Goal: Information Seeking & Learning: Learn about a topic

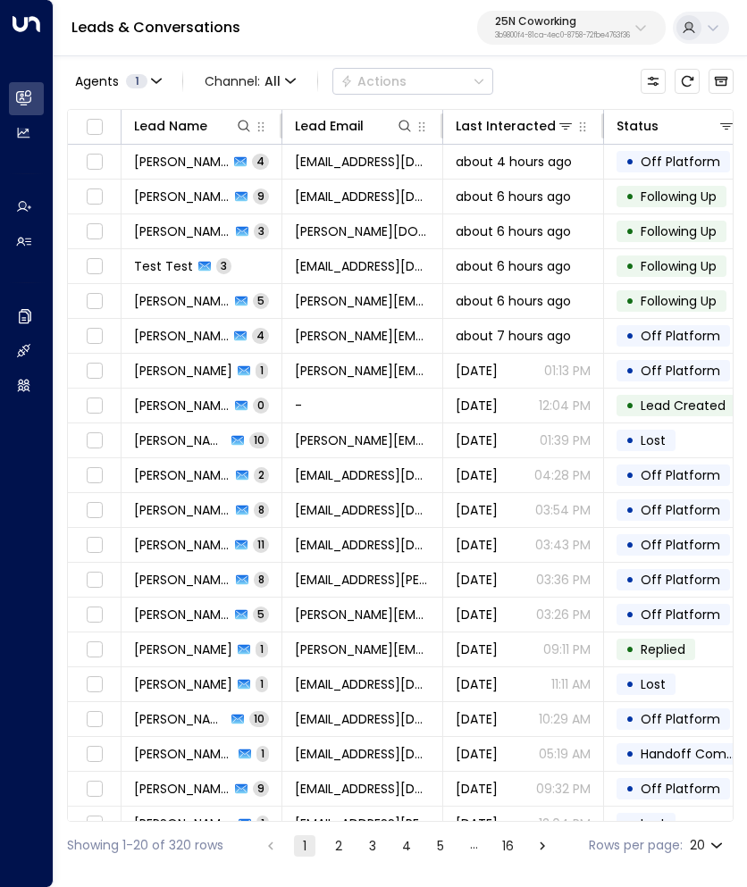
click at [640, 24] on icon at bounding box center [640, 28] width 14 height 14
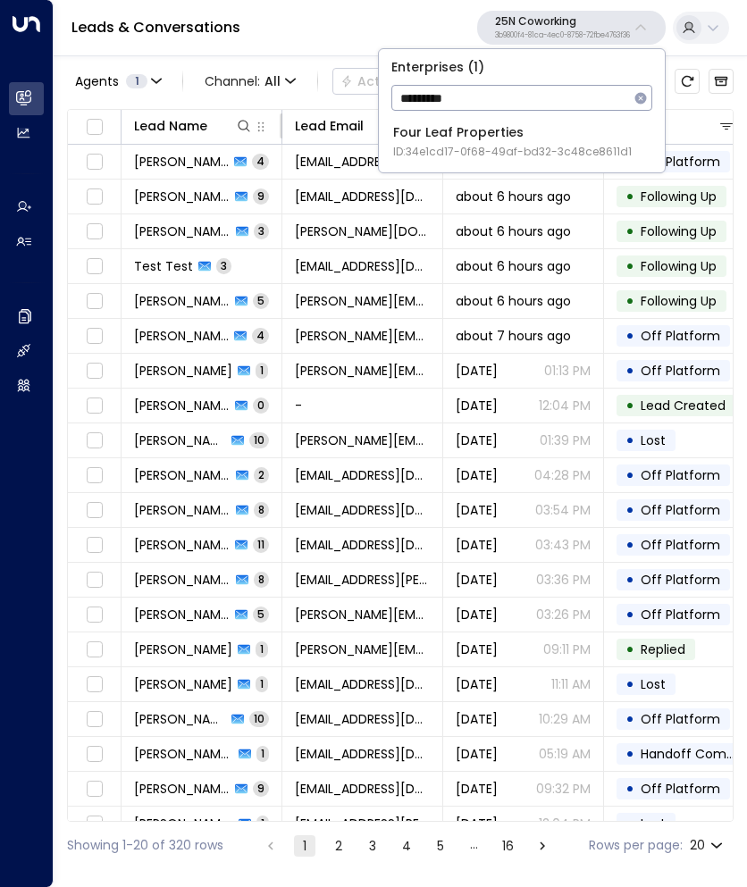
type input "*********"
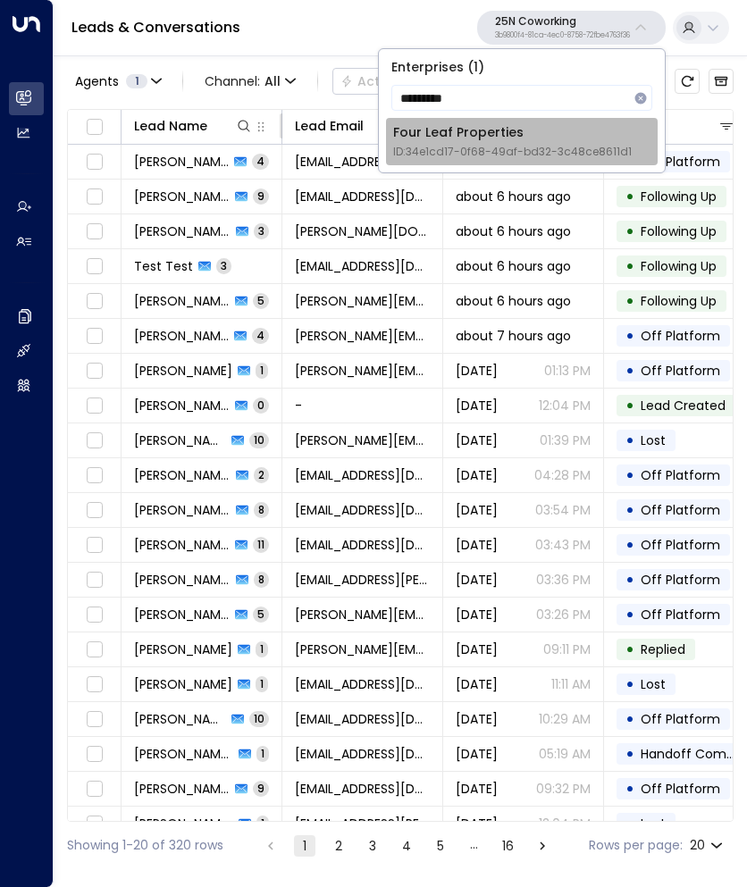
click at [502, 149] on span "ID: 34e1cd17-0f68-49af-bd32-3c48ce8611d1" at bounding box center [512, 152] width 239 height 16
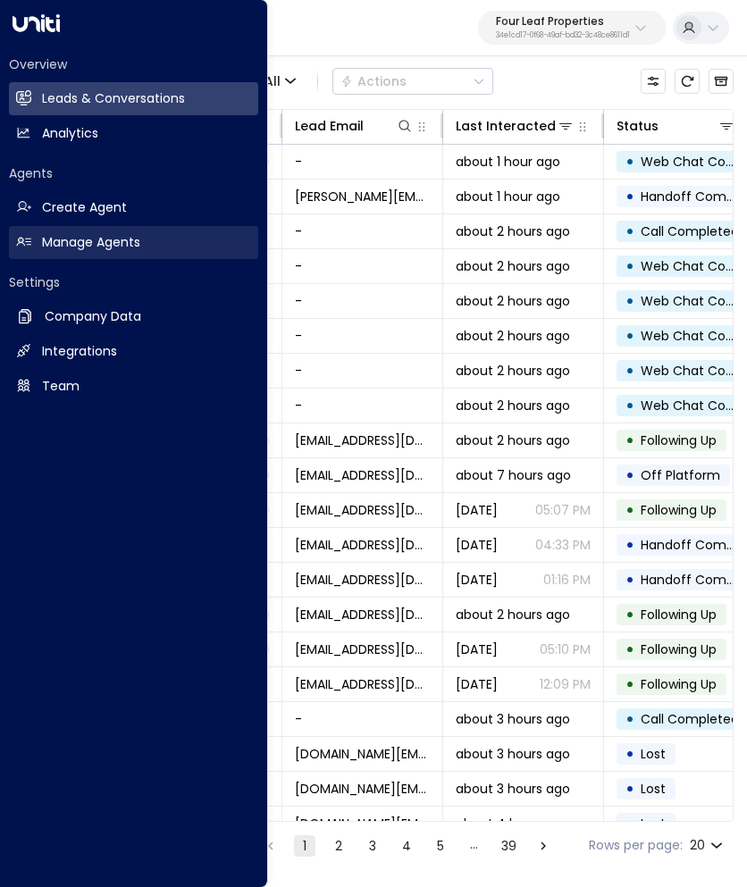
click at [94, 237] on h2 "Manage Agents" at bounding box center [91, 242] width 98 height 19
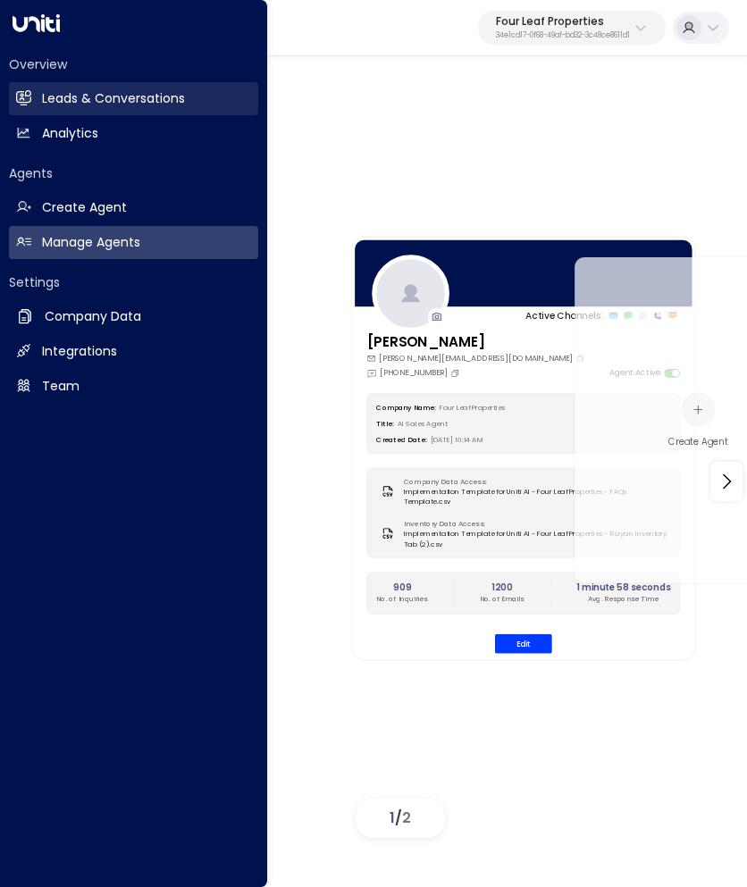
click at [113, 96] on h2 "Leads & Conversations" at bounding box center [113, 98] width 143 height 19
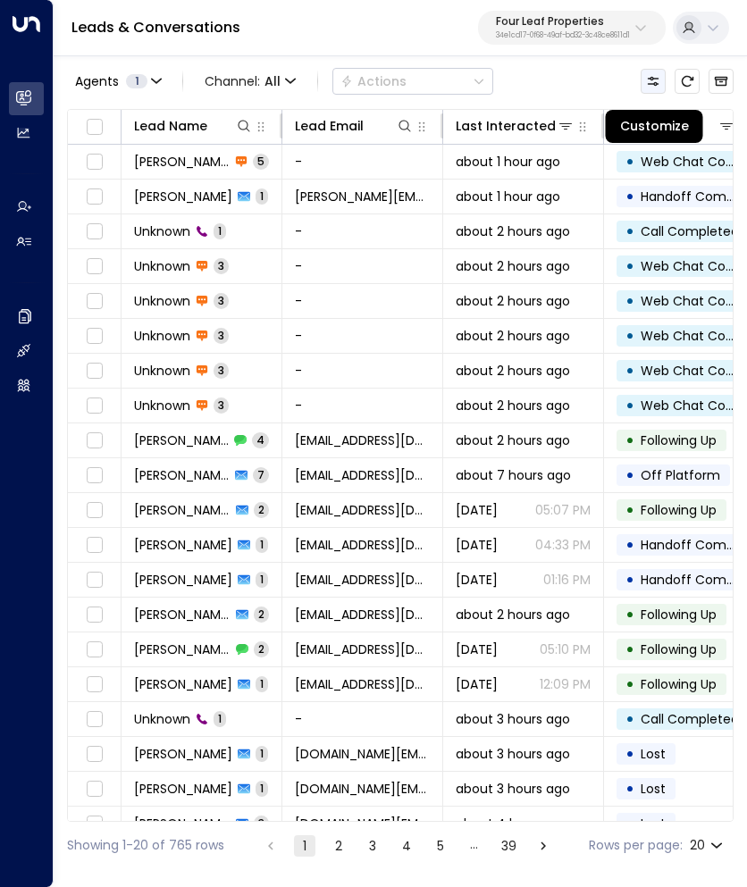
click at [655, 75] on icon "Customize" at bounding box center [653, 81] width 14 height 14
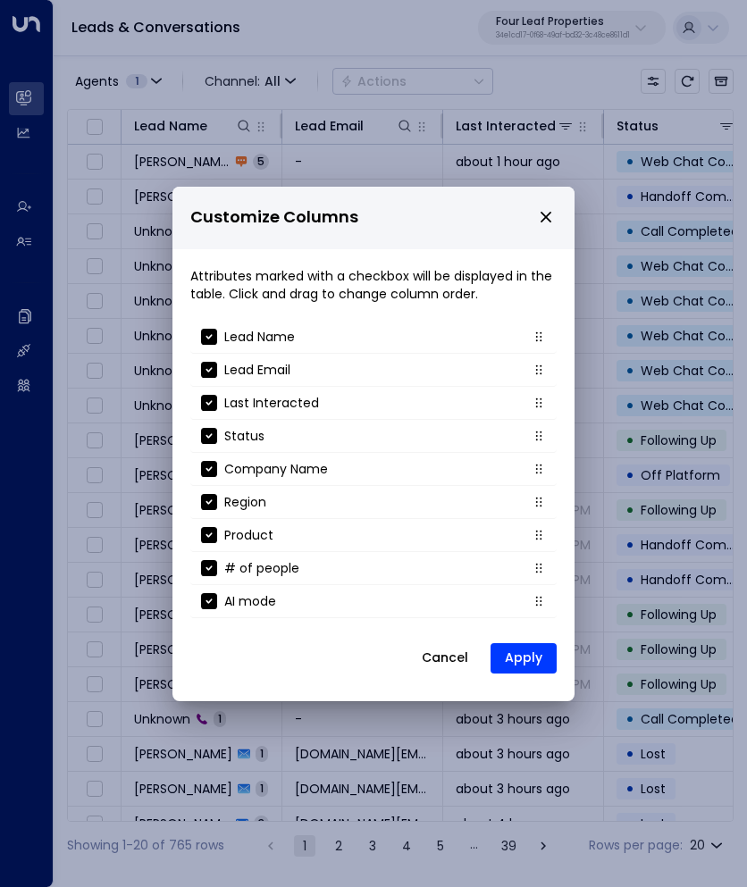
click at [549, 212] on icon "close" at bounding box center [546, 217] width 16 height 16
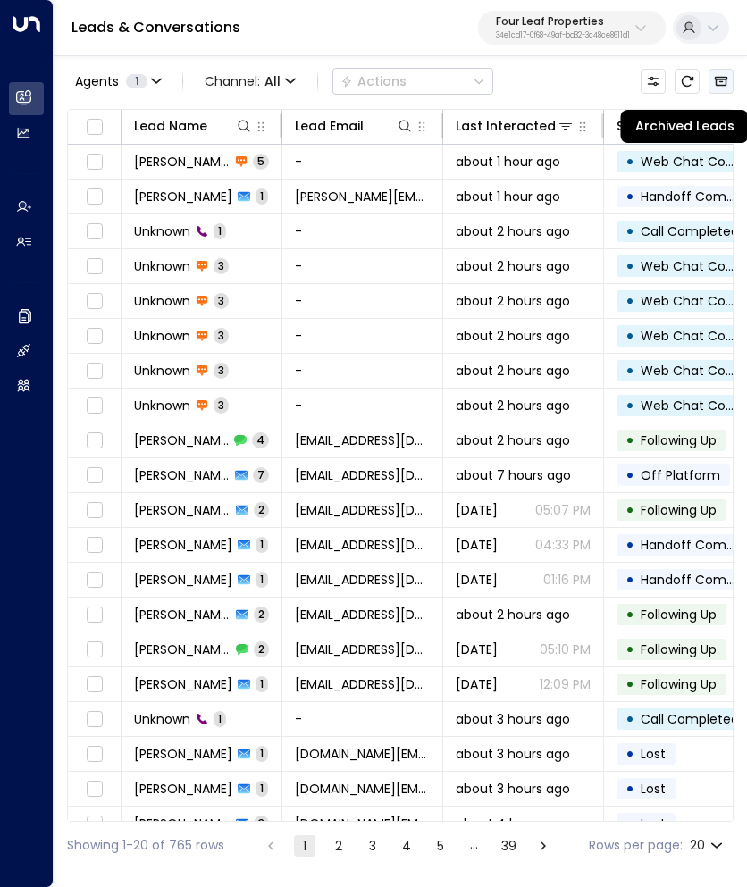
click at [723, 80] on icon "Archived Leads" at bounding box center [721, 81] width 14 height 14
click at [292, 81] on icon "button" at bounding box center [290, 81] width 9 height 4
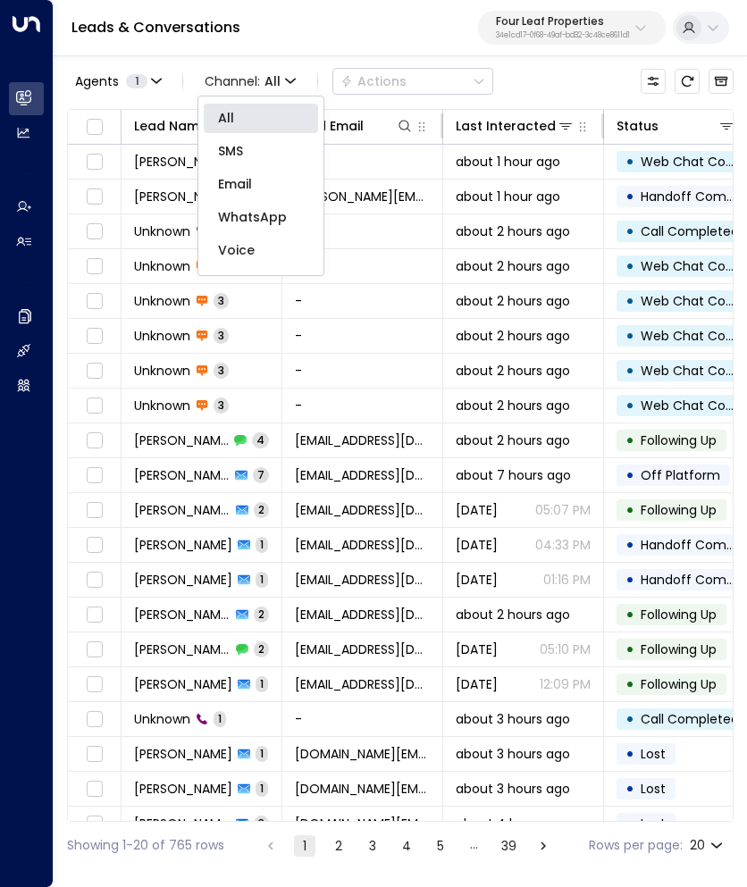
click at [256, 219] on span "WhatsApp" at bounding box center [252, 217] width 69 height 19
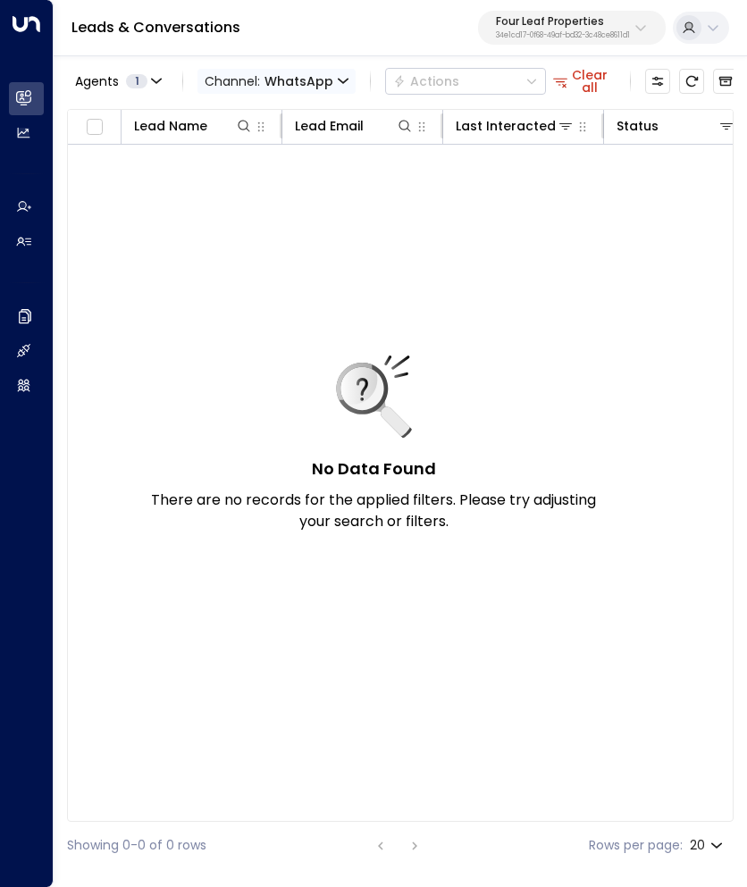
click at [340, 71] on span "Channel: WhatsApp" at bounding box center [276, 81] width 158 height 25
click at [254, 245] on span "Web Chat" at bounding box center [250, 253] width 65 height 19
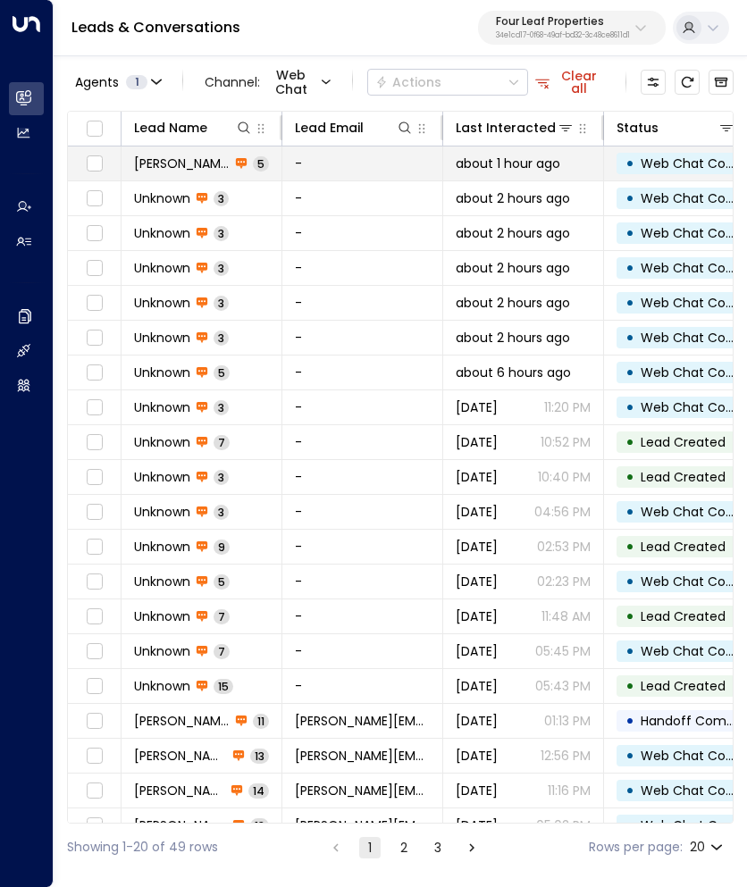
click at [191, 163] on span "[PERSON_NAME]" at bounding box center [182, 164] width 96 height 18
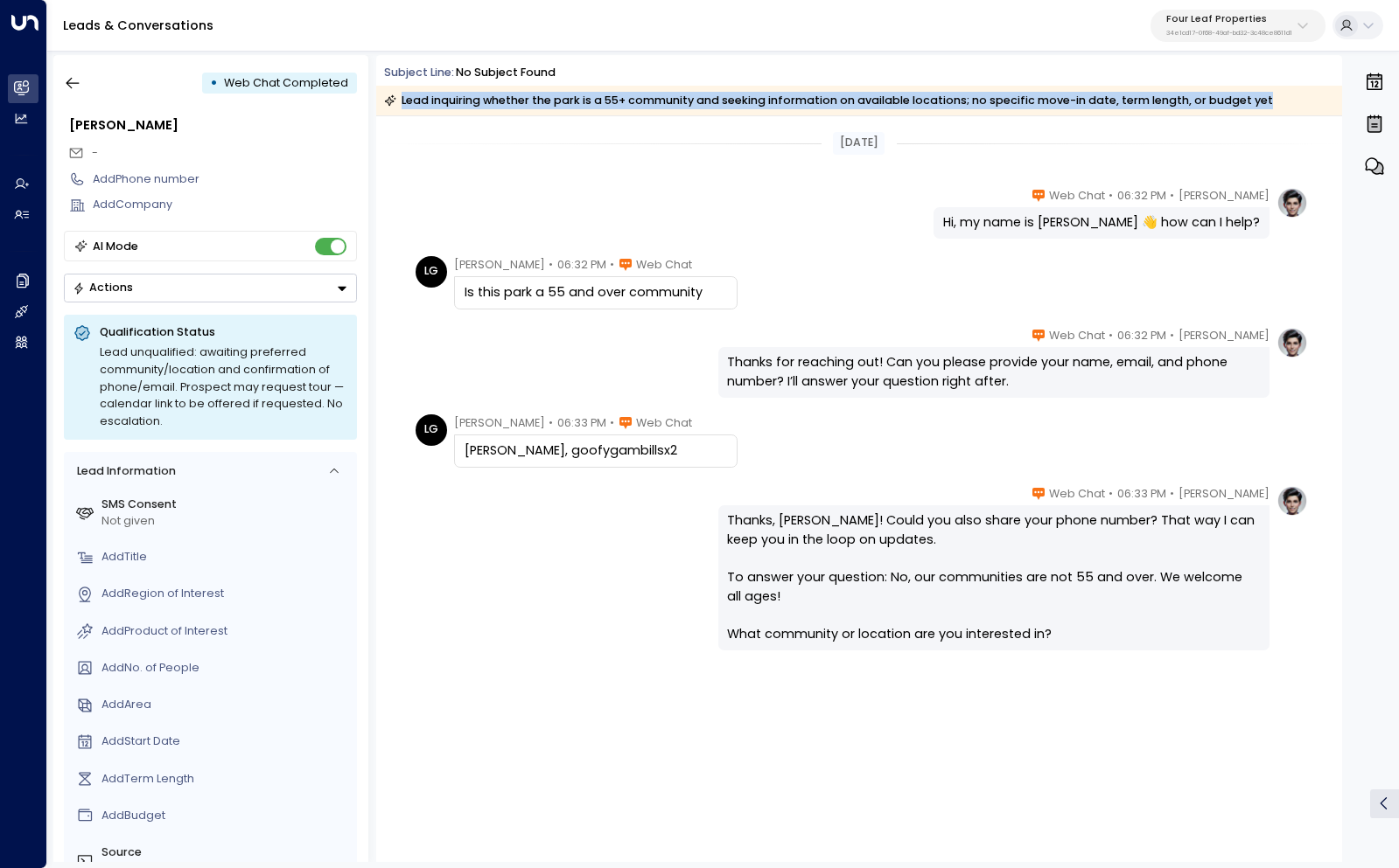
drag, startPoint x: 1267, startPoint y: 101, endPoint x: 391, endPoint y: 94, distance: 876.0
click at [391, 94] on div "Lead inquiring whether the park is a 55+ community and seeking information on a…" at bounding box center [859, 101] width 965 height 29
copy div "Lead inquiring whether the park is a 55+ community and seeking information on a…"
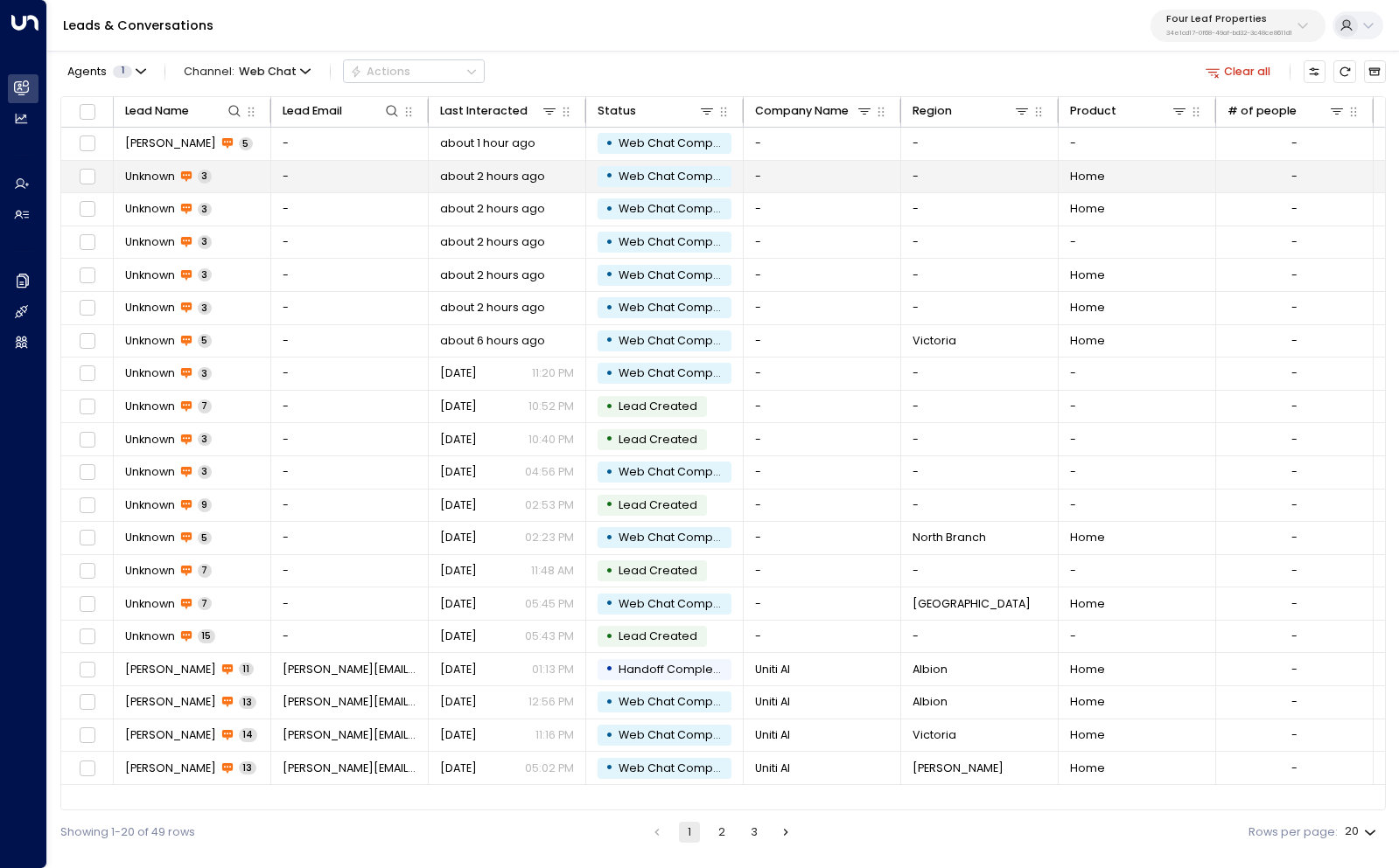
click at [142, 178] on span "Unknown" at bounding box center [150, 176] width 50 height 16
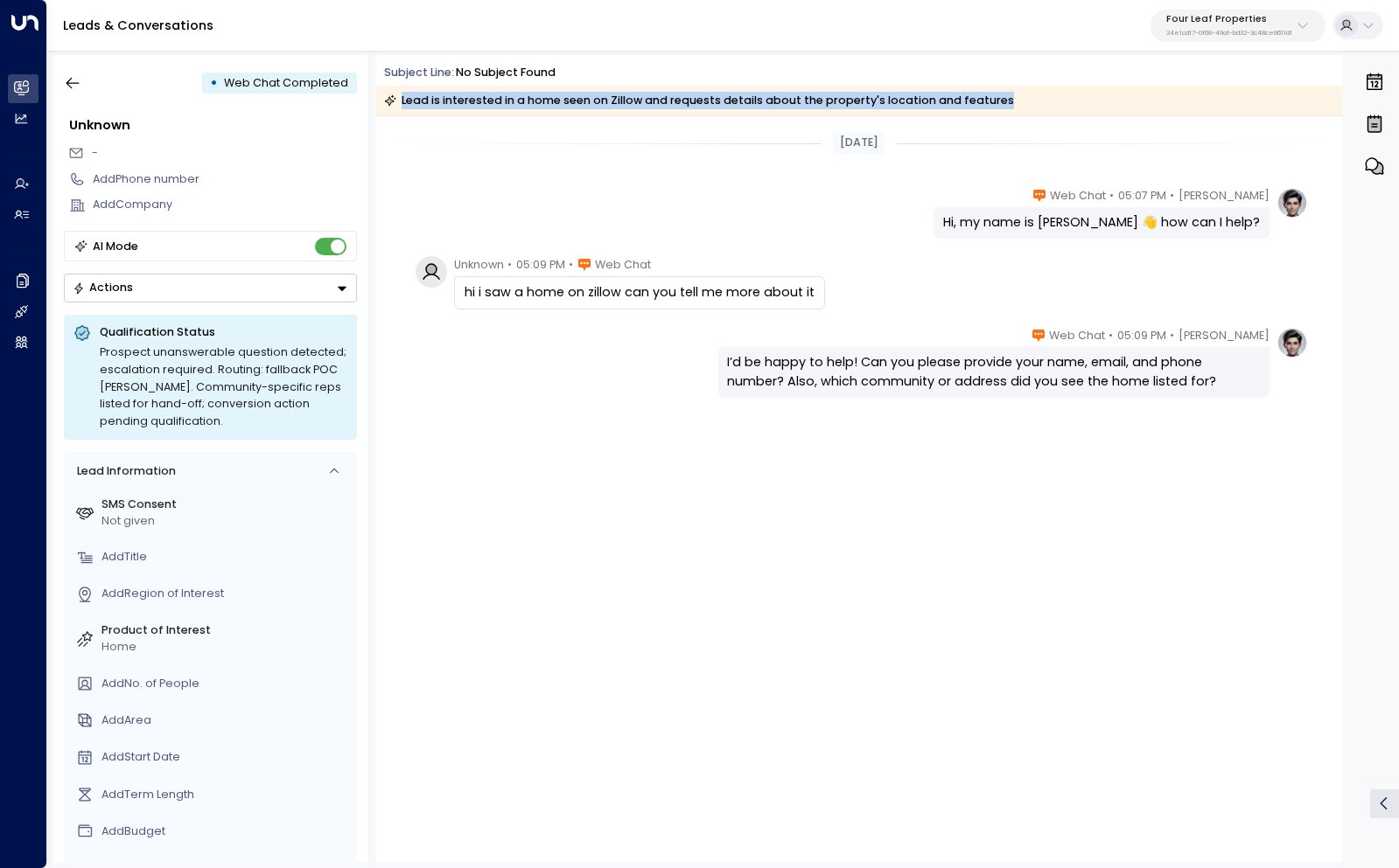
drag, startPoint x: 1003, startPoint y: 98, endPoint x: 397, endPoint y: 106, distance: 606.1
click at [397, 106] on div "Lead is interested in a home seen on Zillow and requests details about the prop…" at bounding box center [859, 101] width 965 height 29
copy div "Lead is interested in a home seen on Zillow and requests details about the prop…"
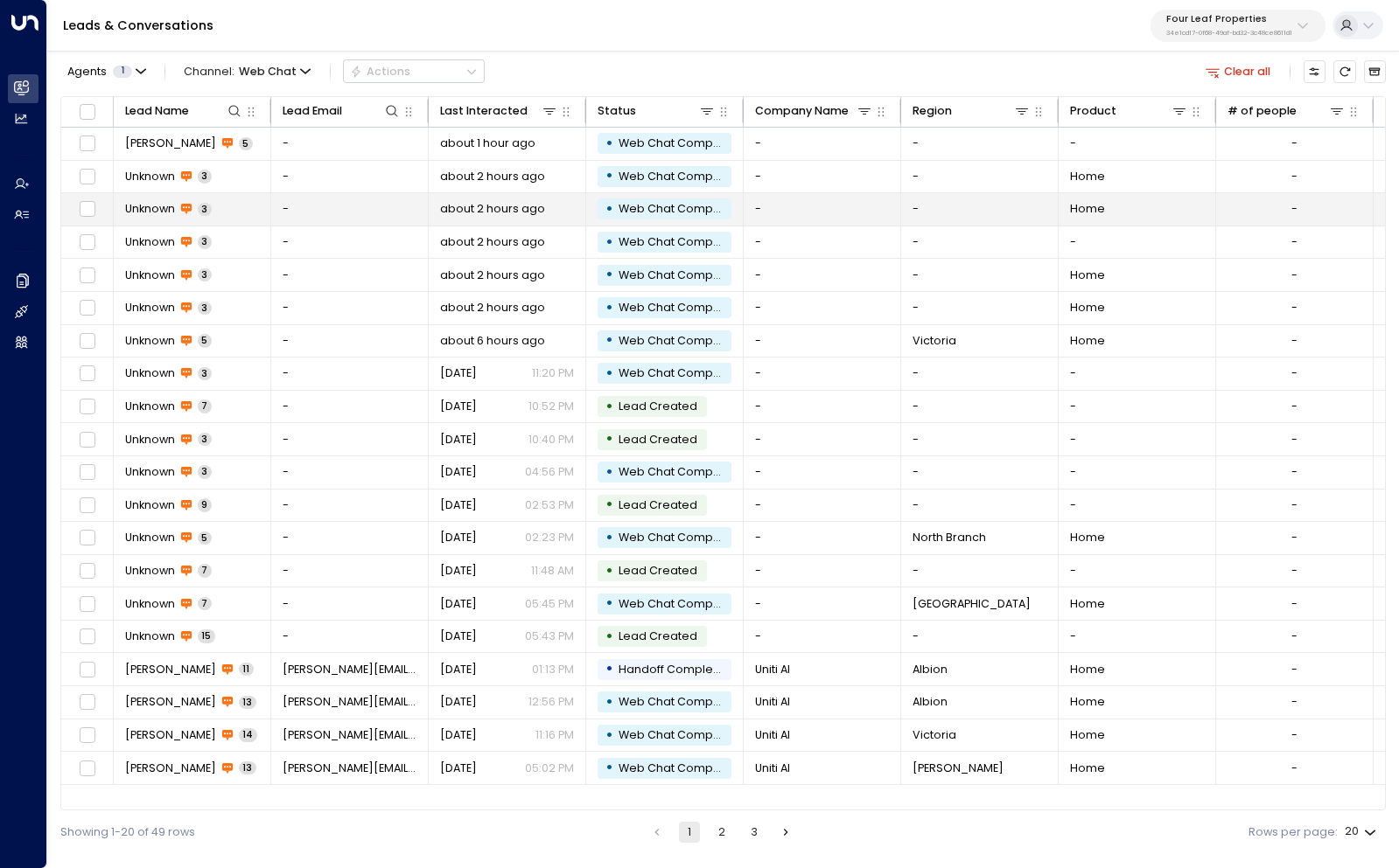
click at [161, 209] on span "Unknown" at bounding box center [150, 209] width 50 height 16
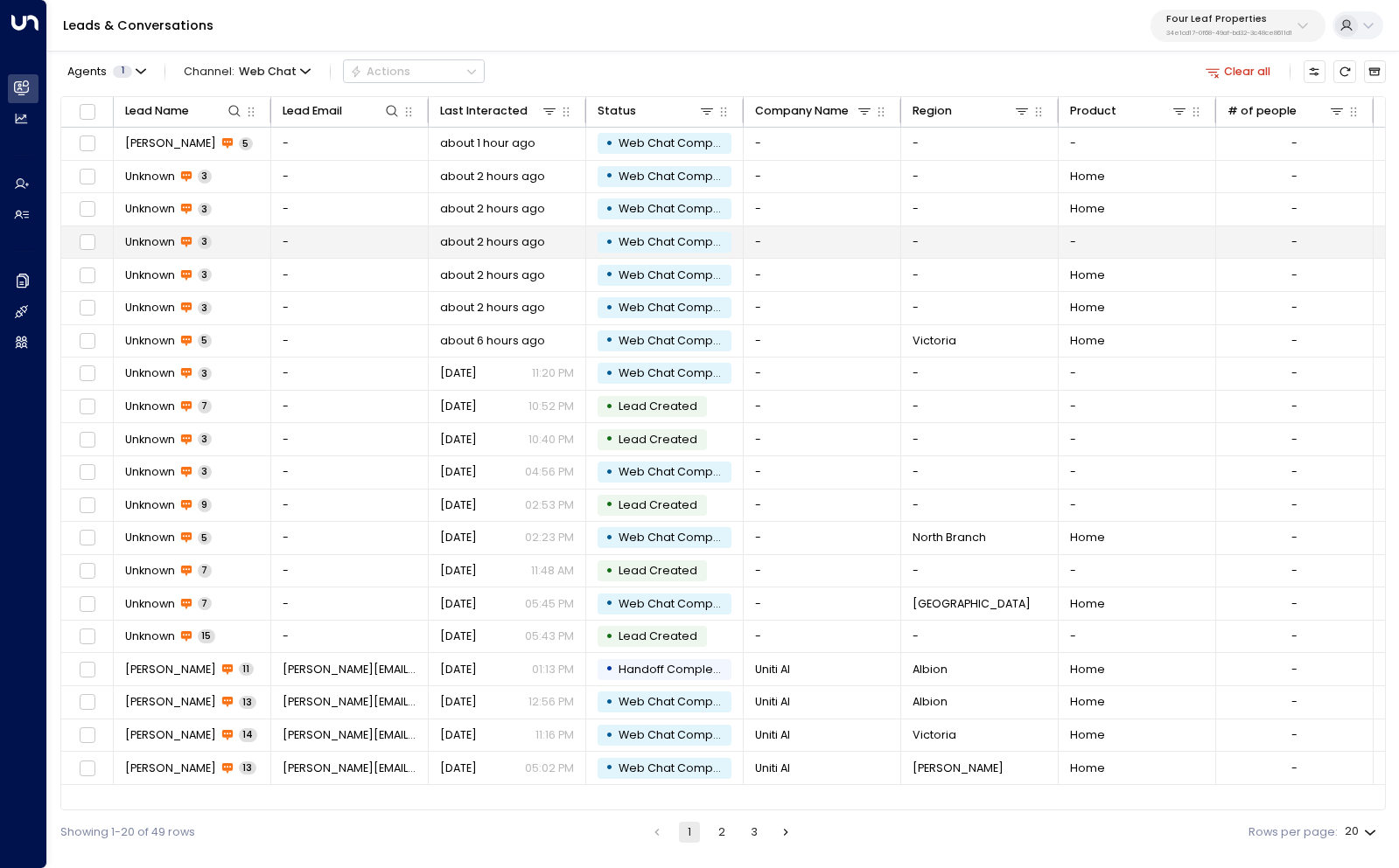
click at [159, 237] on span "Unknown" at bounding box center [150, 242] width 50 height 16
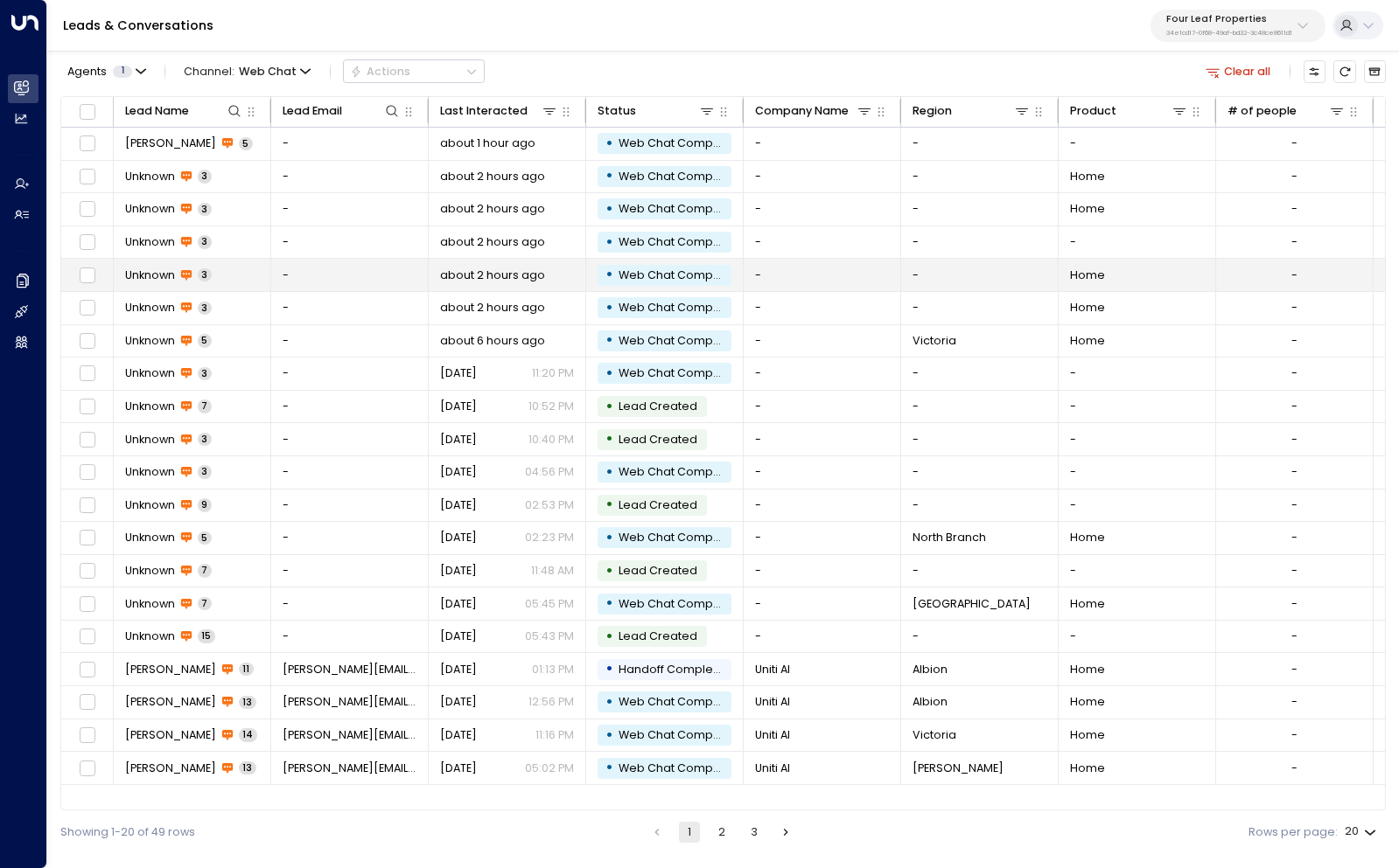
click at [168, 272] on span "Unknown" at bounding box center [150, 275] width 50 height 16
click at [153, 274] on span "Unknown" at bounding box center [150, 275] width 50 height 16
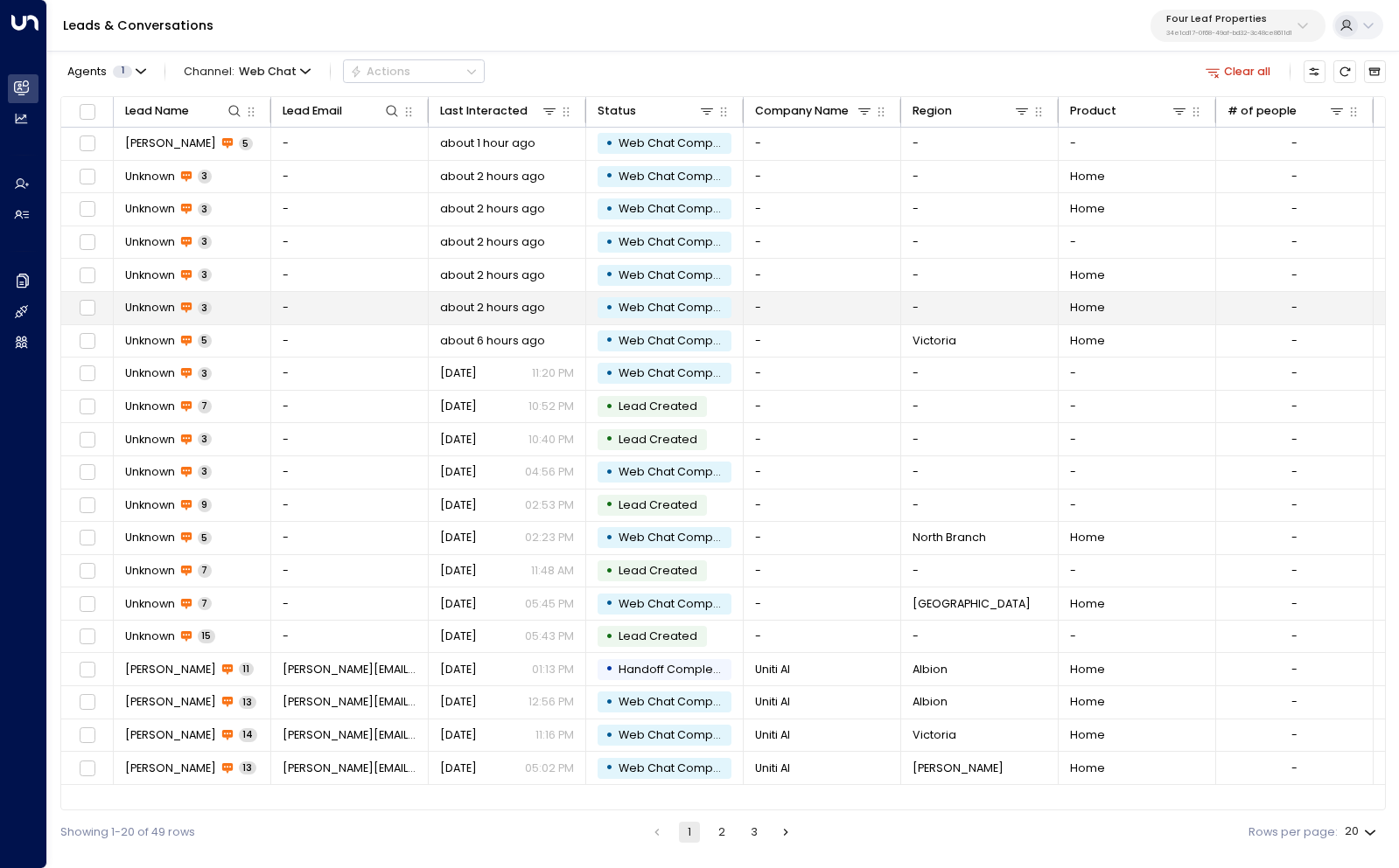
click at [142, 302] on span "Unknown" at bounding box center [150, 307] width 50 height 16
click at [149, 312] on span "Unknown" at bounding box center [150, 307] width 50 height 16
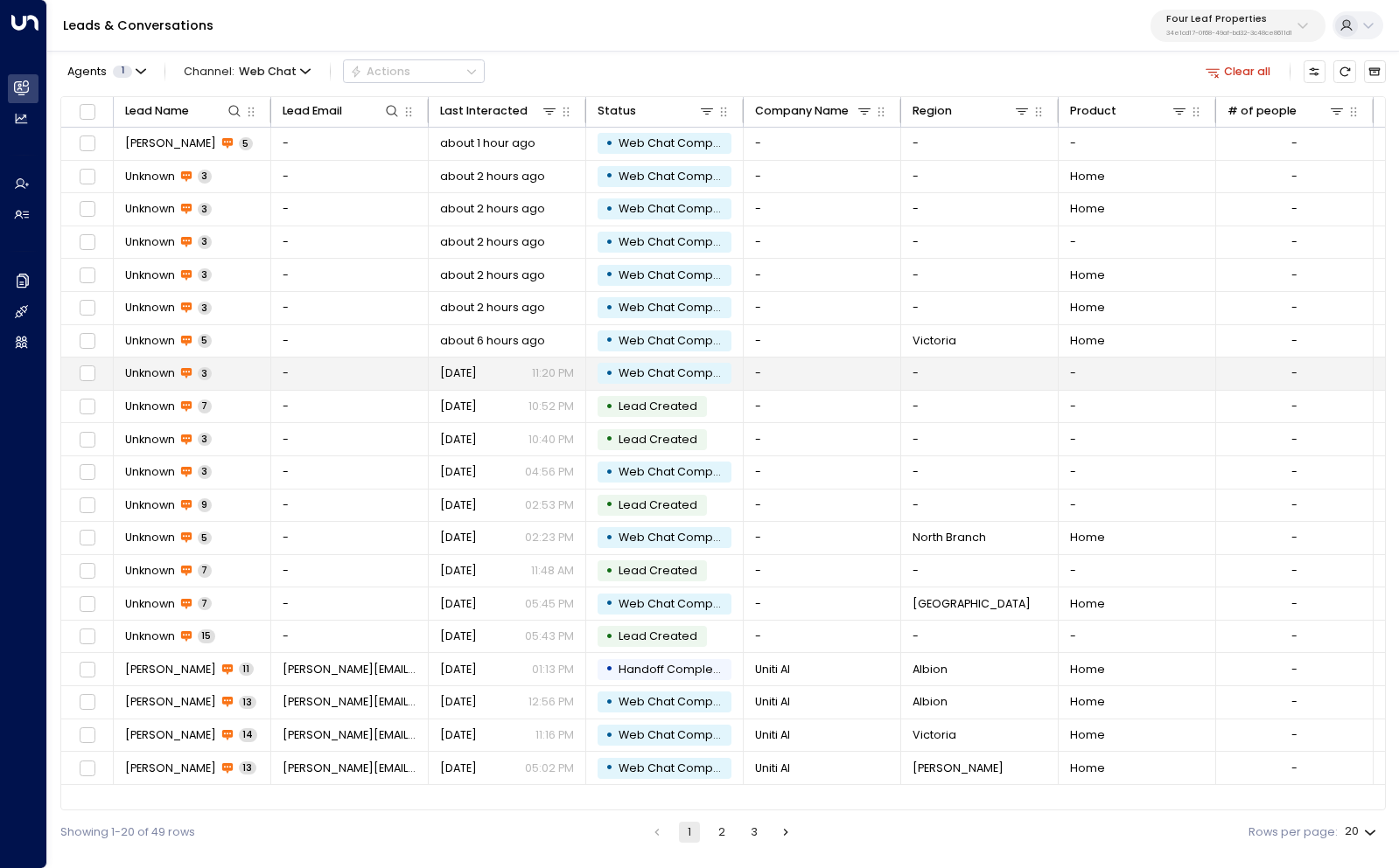
click at [159, 378] on span "Unknown" at bounding box center [150, 373] width 50 height 16
click at [157, 369] on span "Unknown" at bounding box center [150, 373] width 50 height 16
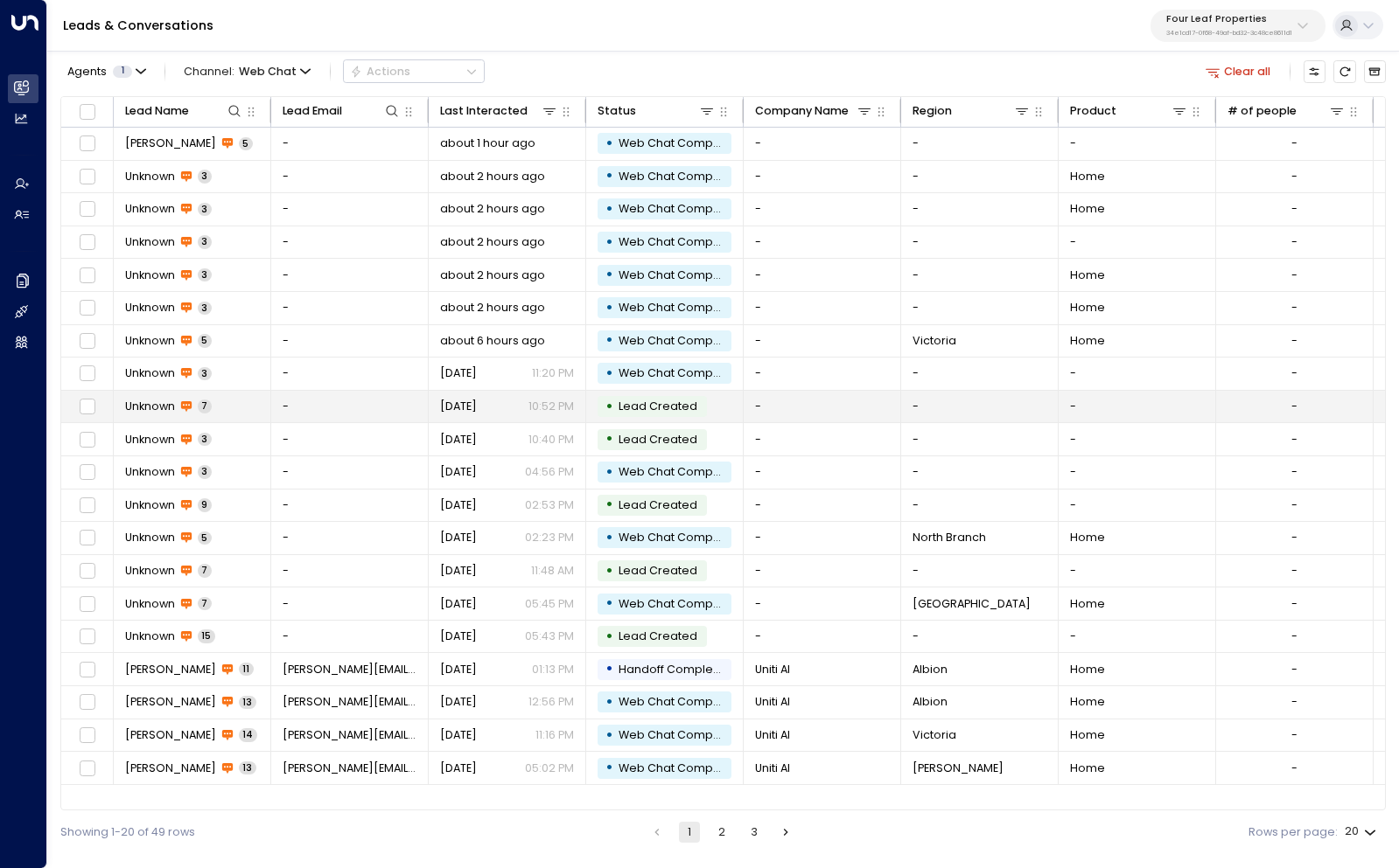
click at [140, 395] on td "Unknown 7" at bounding box center [192, 406] width 158 height 32
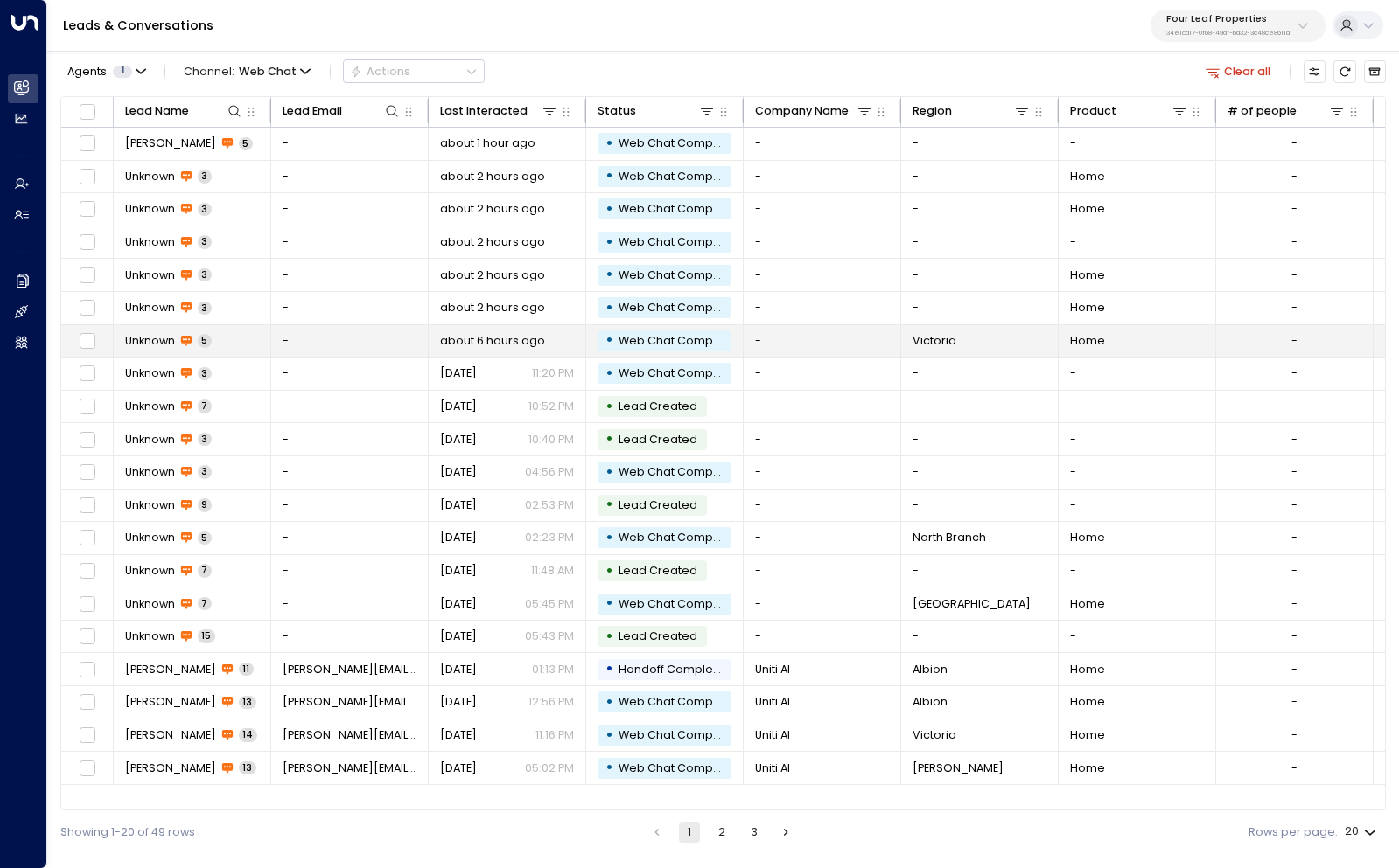
click at [134, 341] on span "Unknown" at bounding box center [150, 341] width 50 height 16
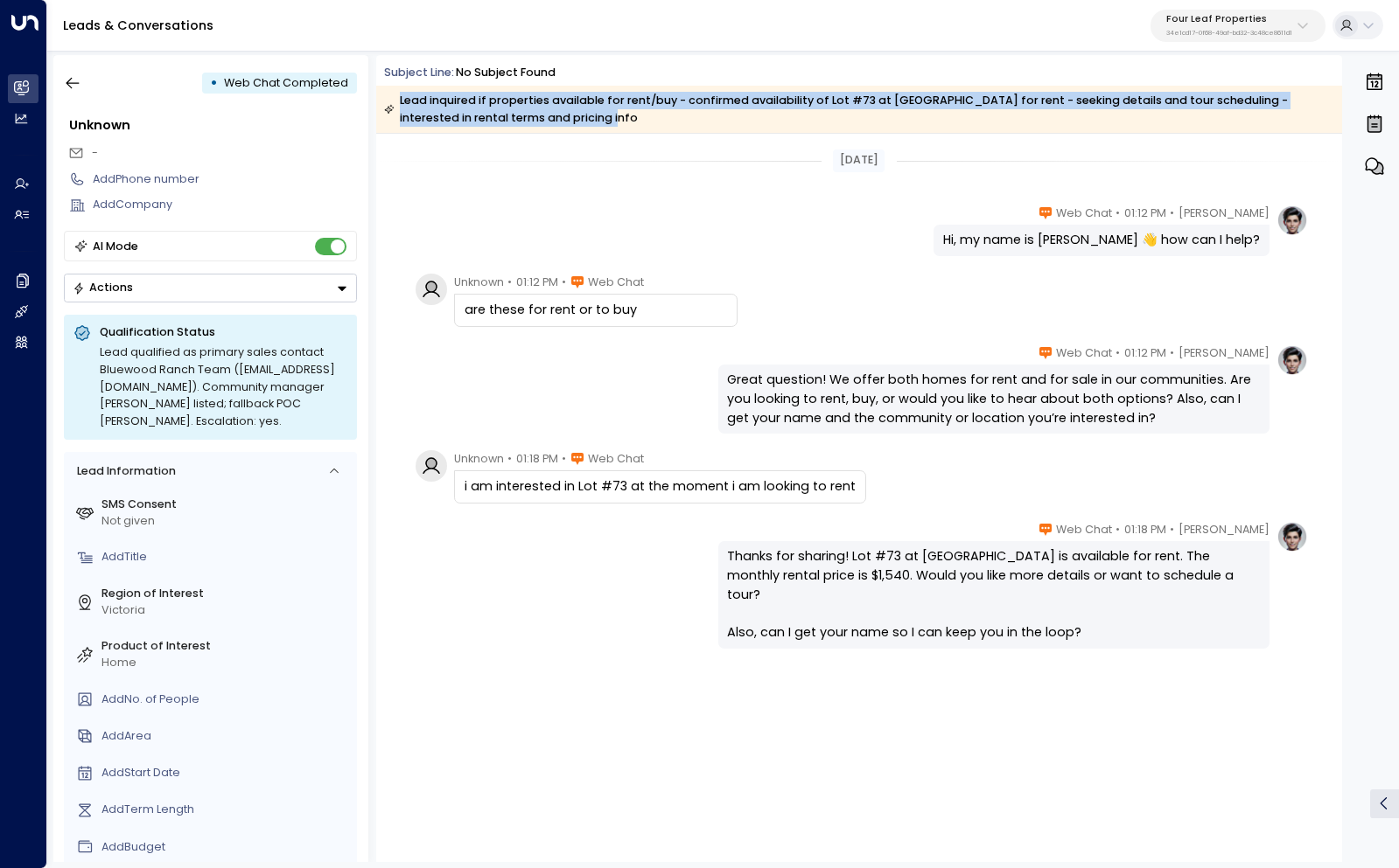
drag, startPoint x: 564, startPoint y: 113, endPoint x: 392, endPoint y: 95, distance: 172.9
click at [392, 95] on div "Lead inquired if properties available for rent/buy - confirmed availability of …" at bounding box center [858, 110] width 949 height 35
copy div "Lead inquired if properties available for rent/buy - confirmed availability of …"
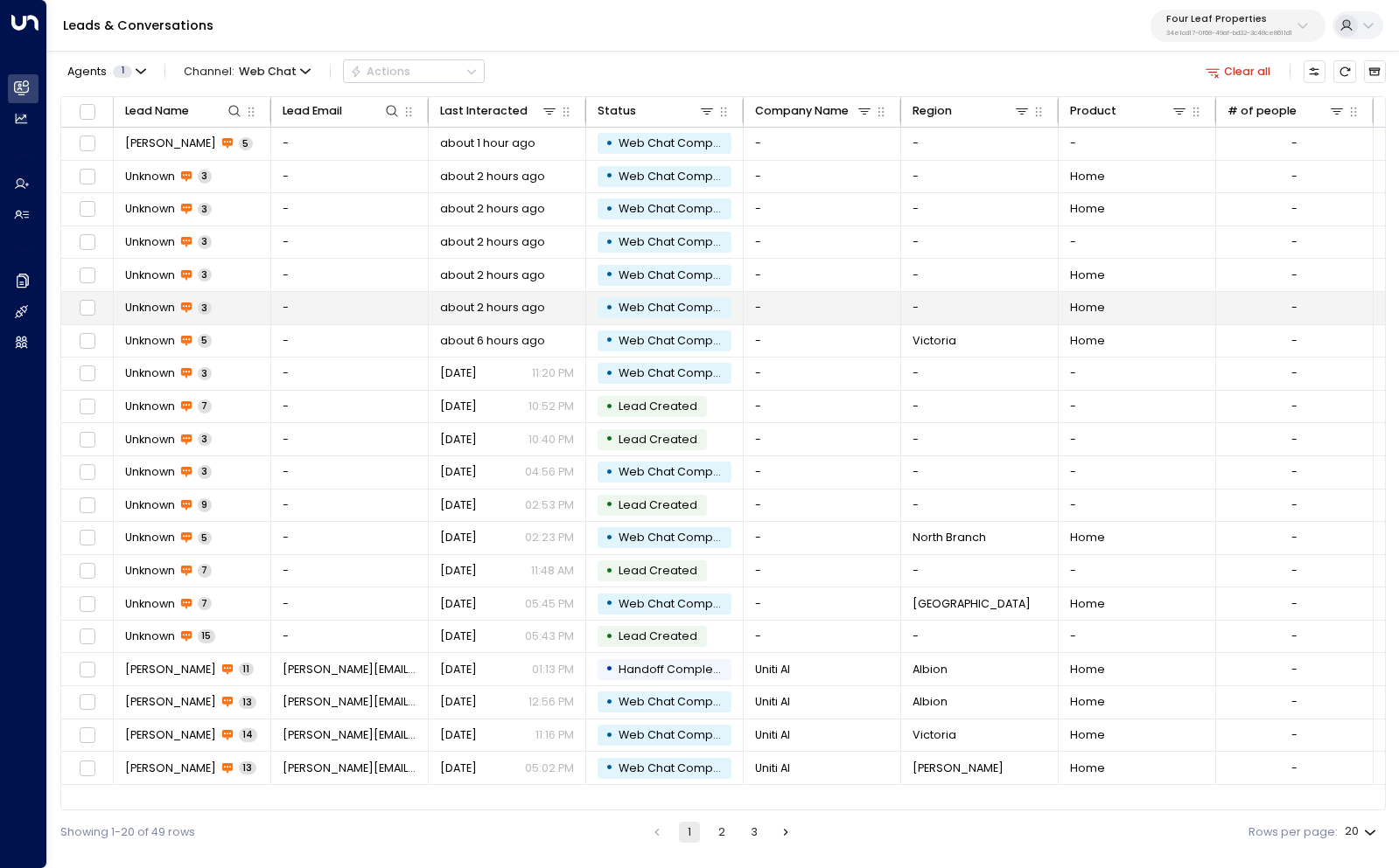
click at [148, 305] on span "Unknown" at bounding box center [150, 307] width 50 height 16
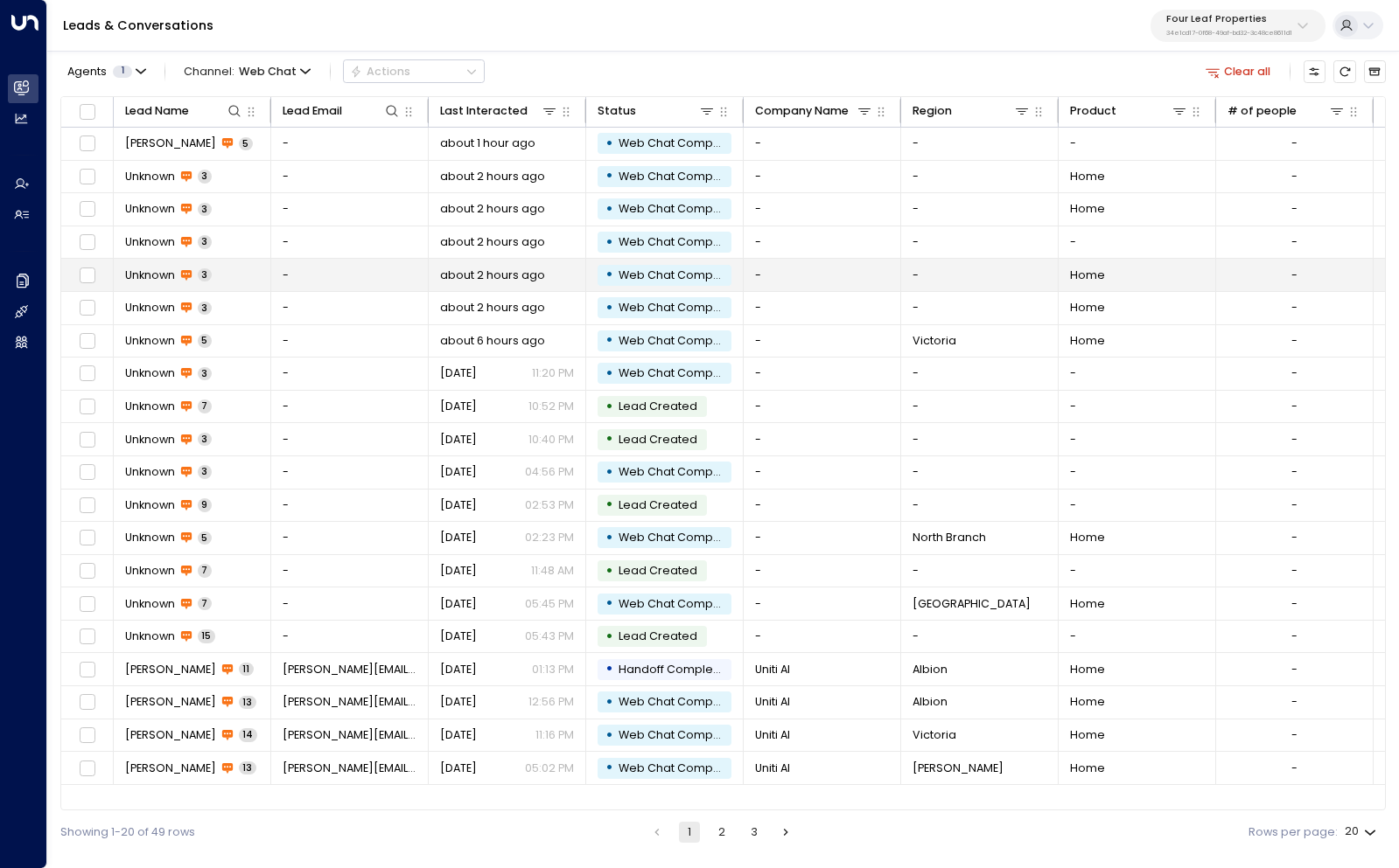
click at [147, 274] on span "Unknown" at bounding box center [150, 275] width 50 height 16
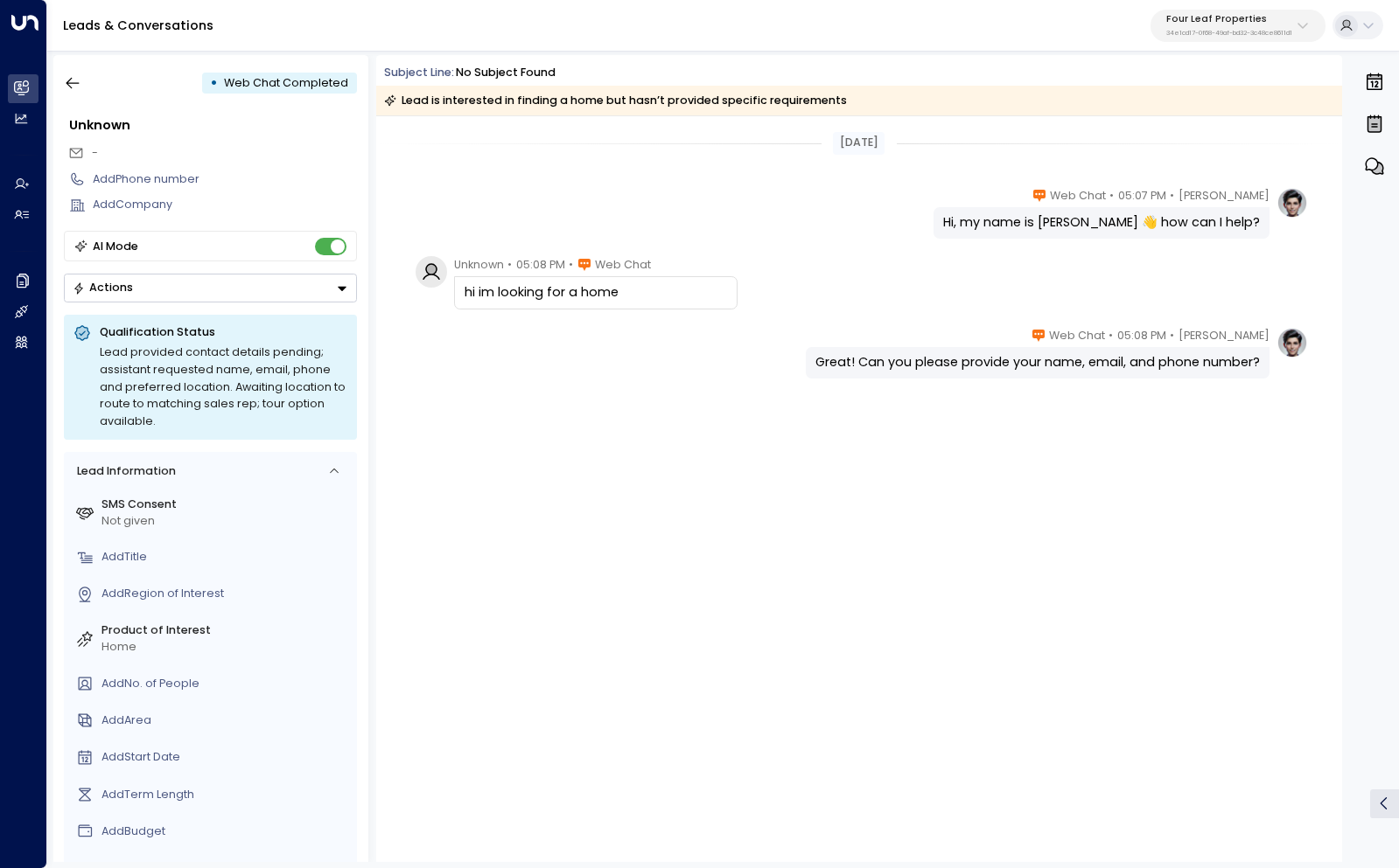
click at [730, 685] on div "[DATE] [PERSON_NAME] • 05:07 PM • Web Chat Hi, my name is [PERSON_NAME] 👋 how c…" at bounding box center [859, 489] width 965 height 746
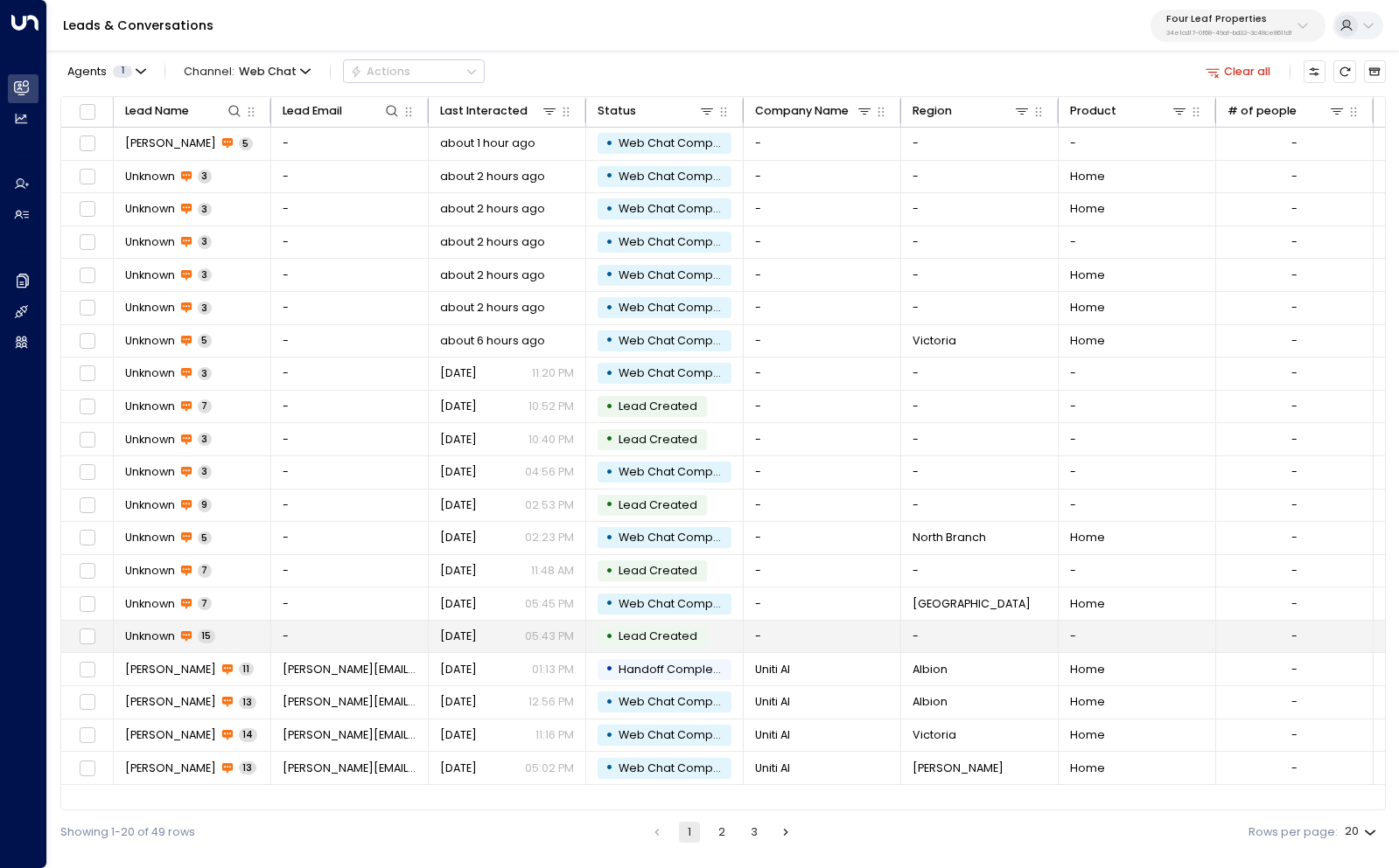
click at [144, 636] on span "Unknown" at bounding box center [150, 636] width 50 height 16
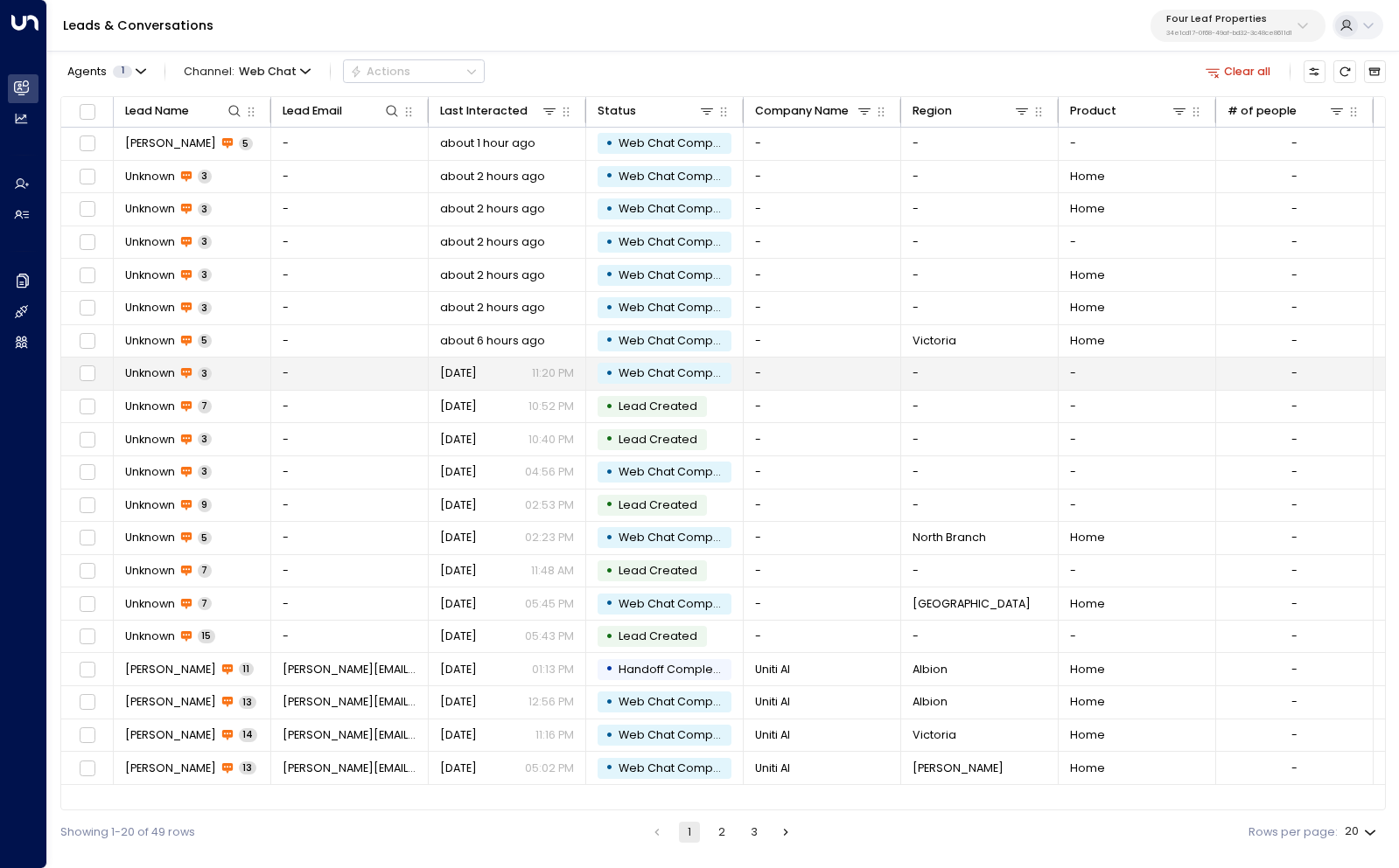
click at [163, 374] on span "Unknown" at bounding box center [150, 373] width 50 height 16
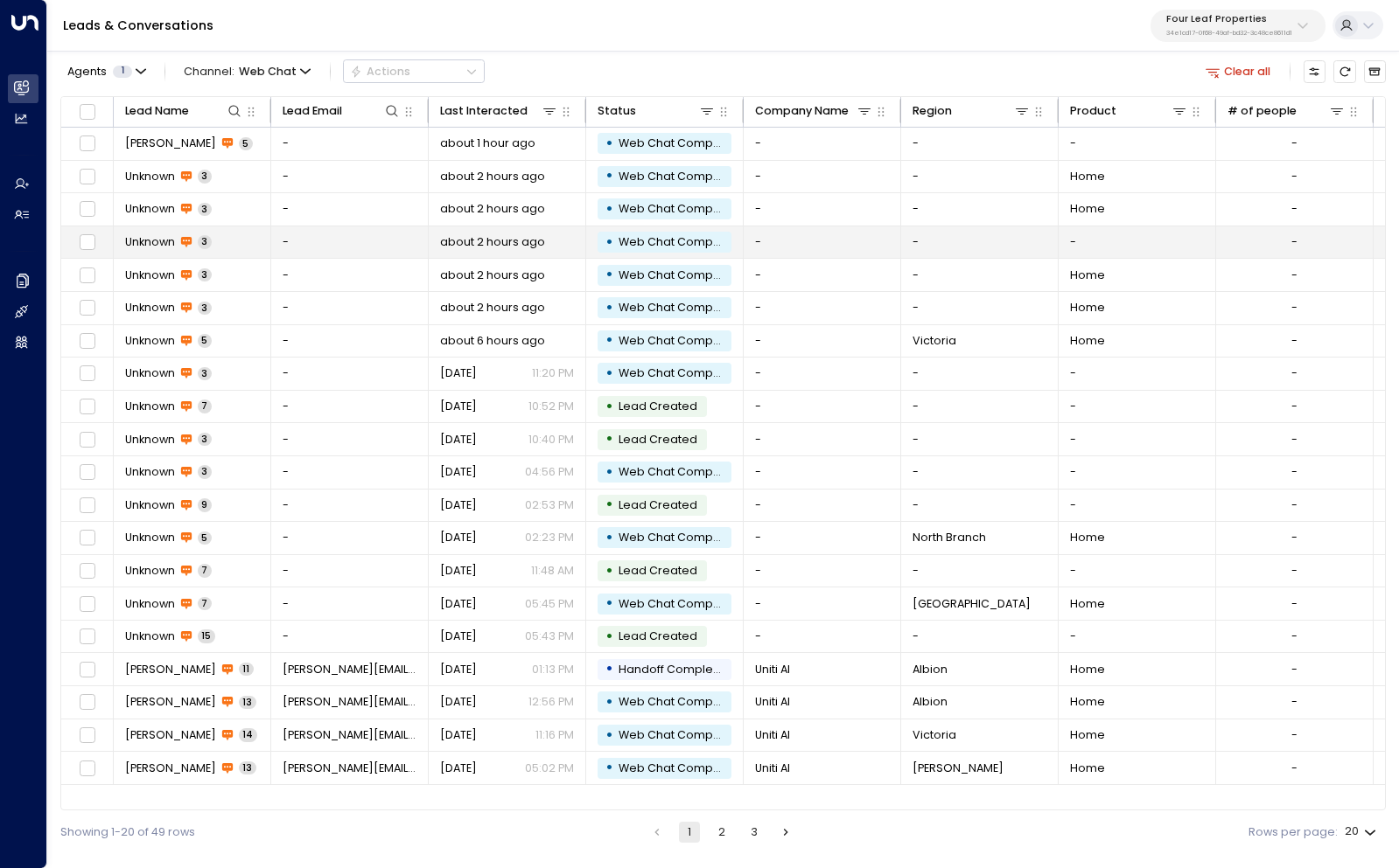
click at [152, 240] on span "Unknown" at bounding box center [150, 242] width 50 height 16
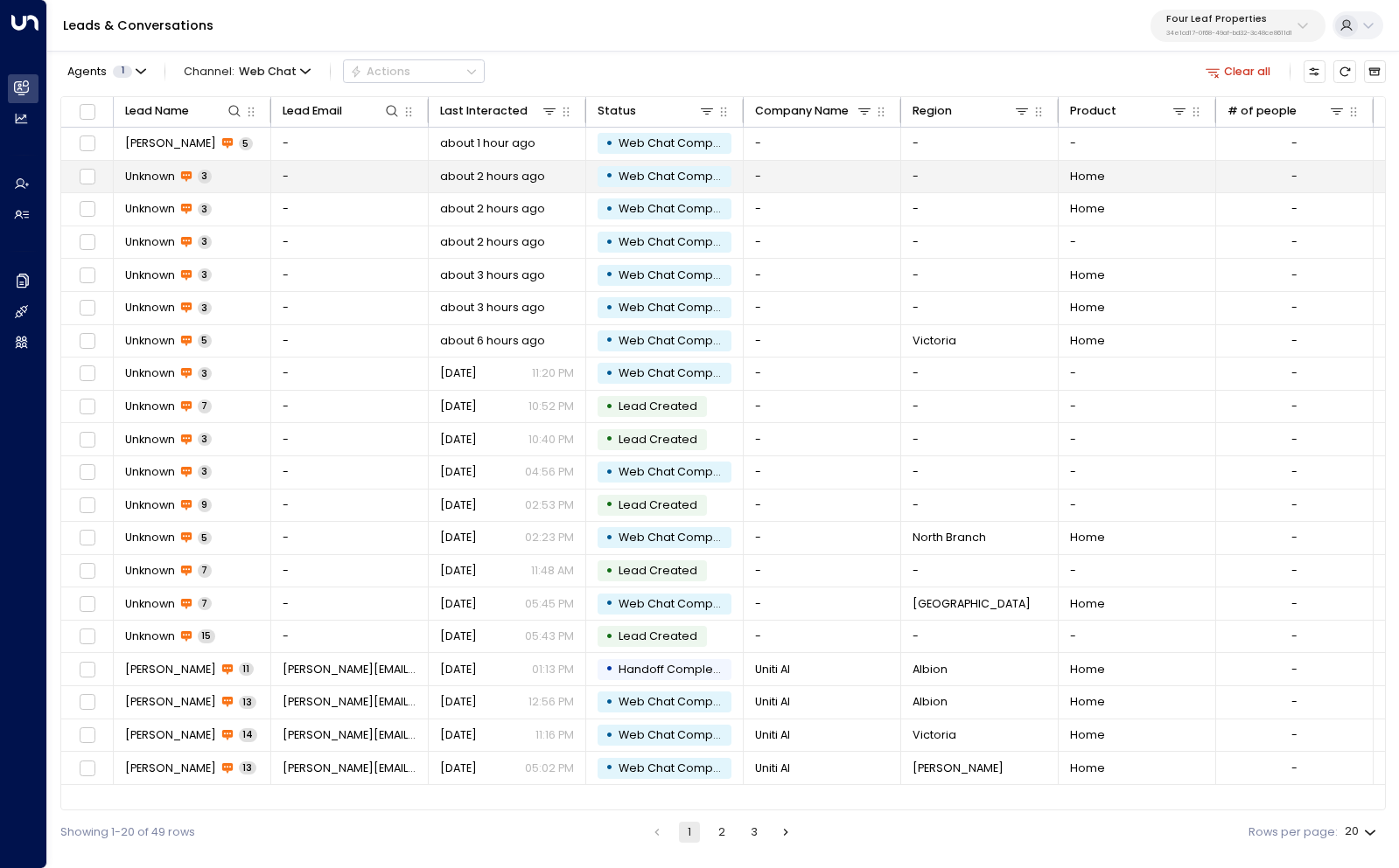
click at [152, 175] on span "Unknown" at bounding box center [150, 176] width 50 height 16
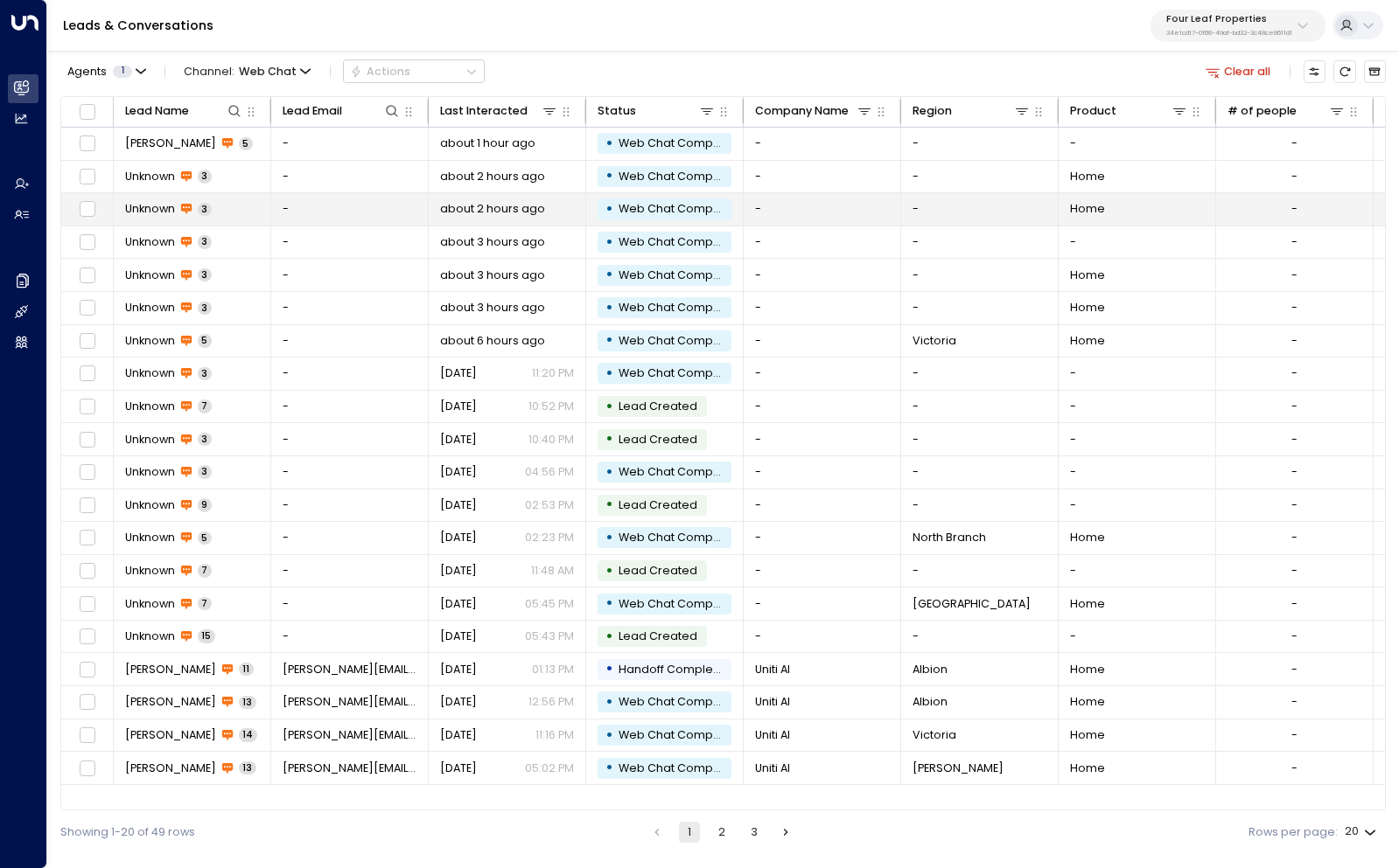
click at [153, 210] on span "Unknown" at bounding box center [150, 209] width 50 height 16
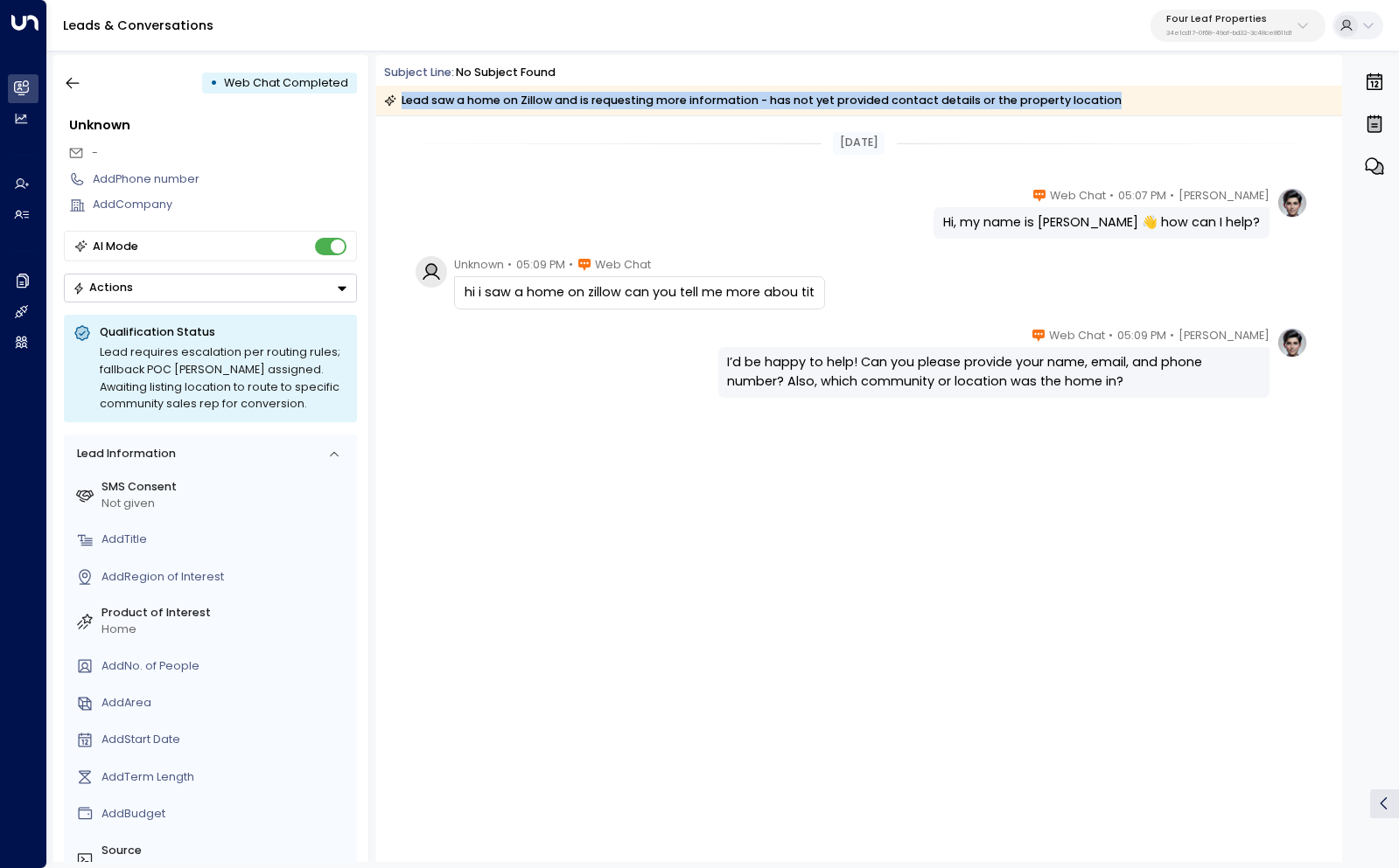
drag, startPoint x: 1100, startPoint y: 100, endPoint x: 392, endPoint y: 107, distance: 708.0
click at [392, 107] on div "Lead saw a home on Zillow and is requesting more information - has not yet prov…" at bounding box center [859, 101] width 965 height 29
copy div "Lead saw a home on Zillow and is requesting more information - has not yet prov…"
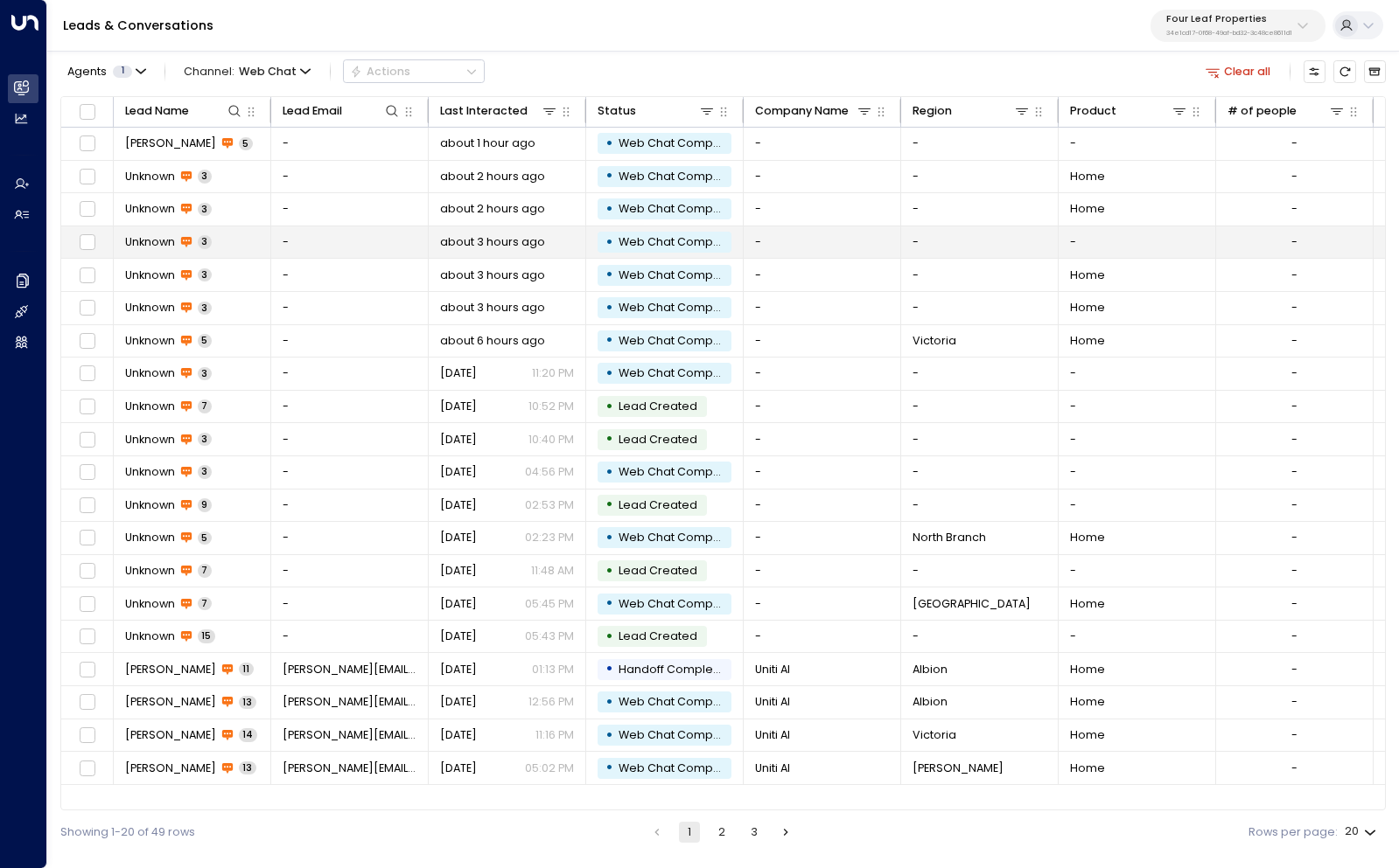
click at [164, 235] on span "Unknown" at bounding box center [150, 242] width 50 height 16
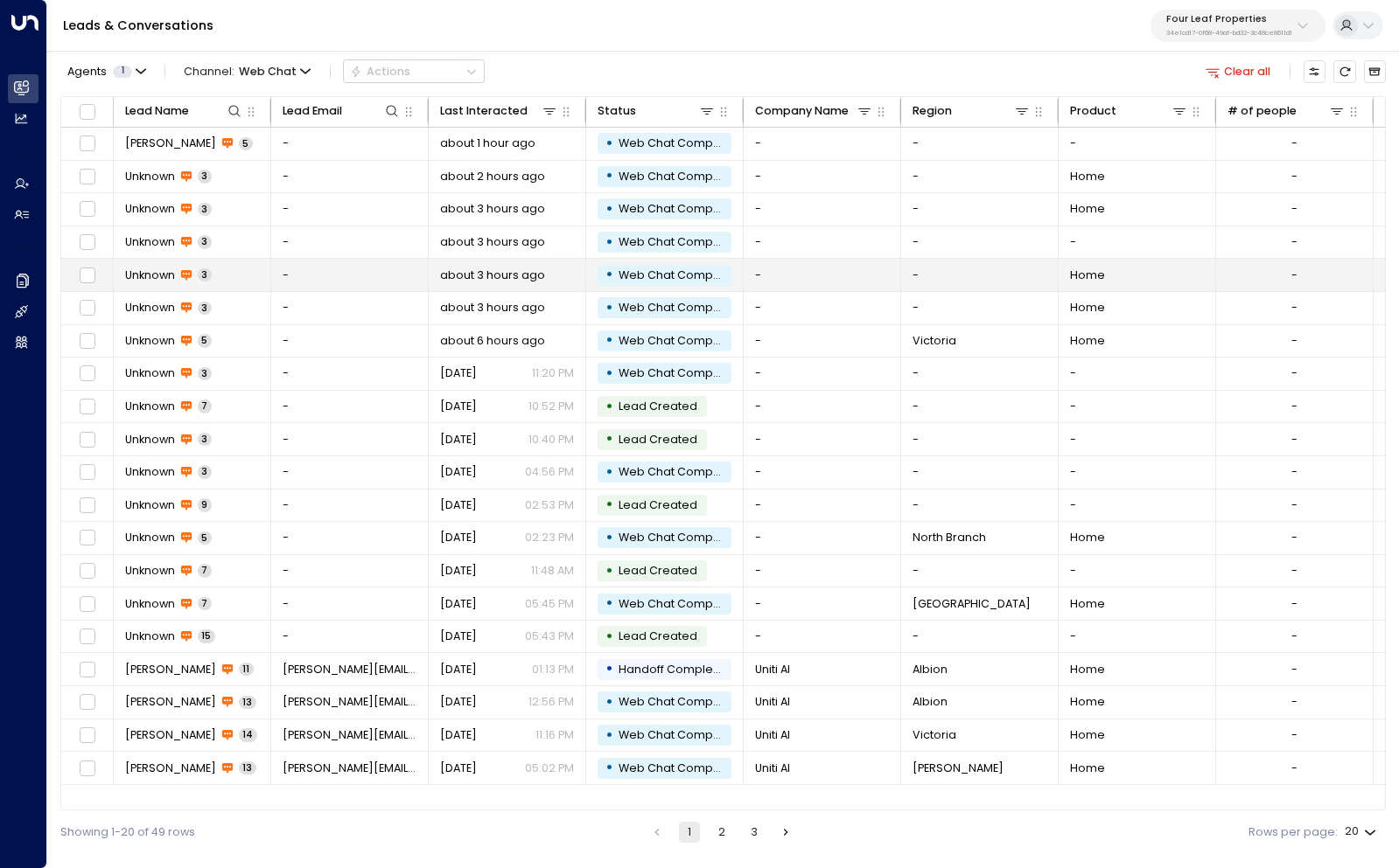
click at [172, 272] on span "Unknown" at bounding box center [150, 275] width 50 height 16
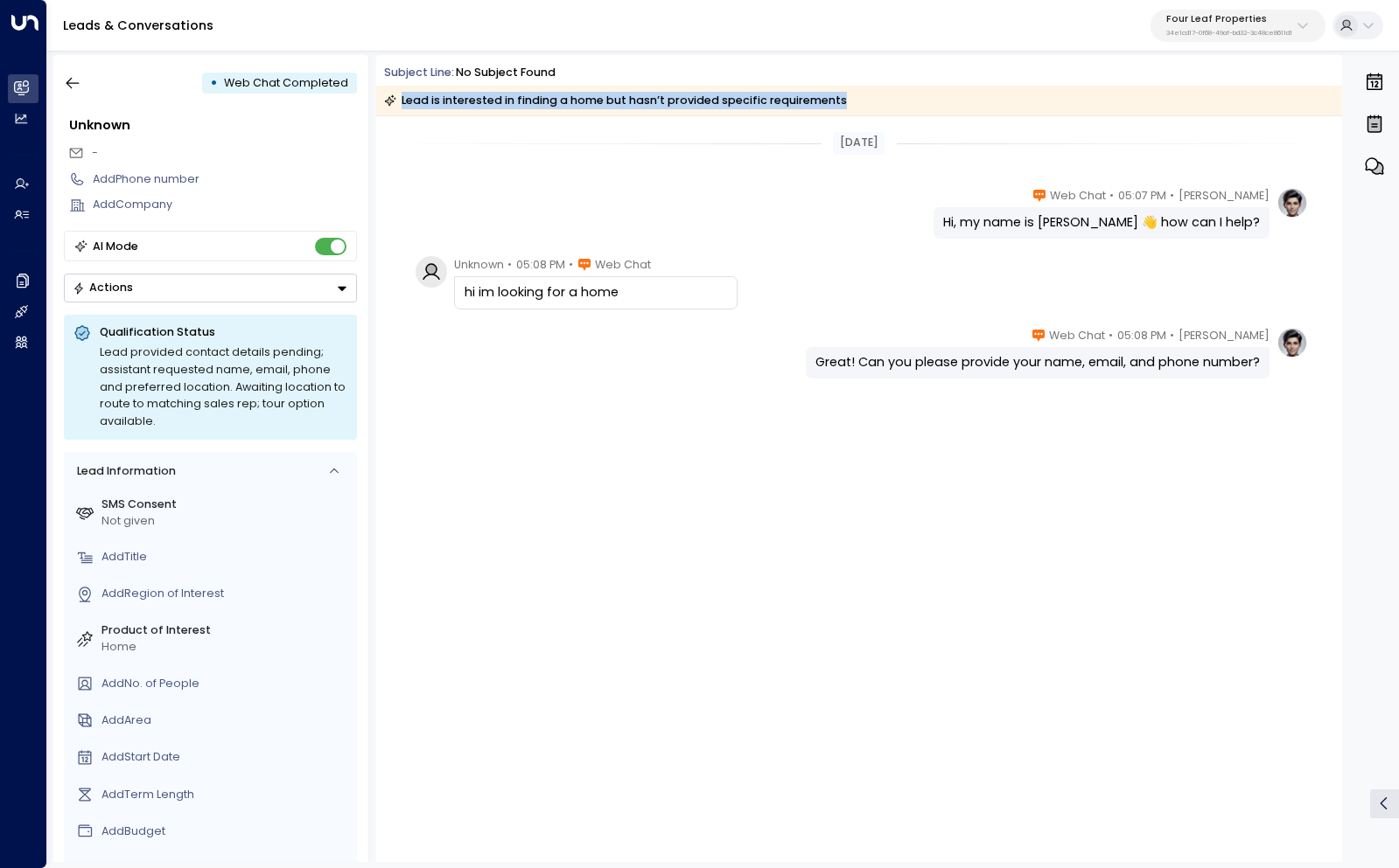
drag, startPoint x: 877, startPoint y: 94, endPoint x: 380, endPoint y: 113, distance: 497.4
click at [380, 113] on div "Lead is interested in finding a home but hasn’t provided specific requirements" at bounding box center [859, 101] width 965 height 29
copy div "Lead is interested in finding a home but hasn’t provided specific requirements"
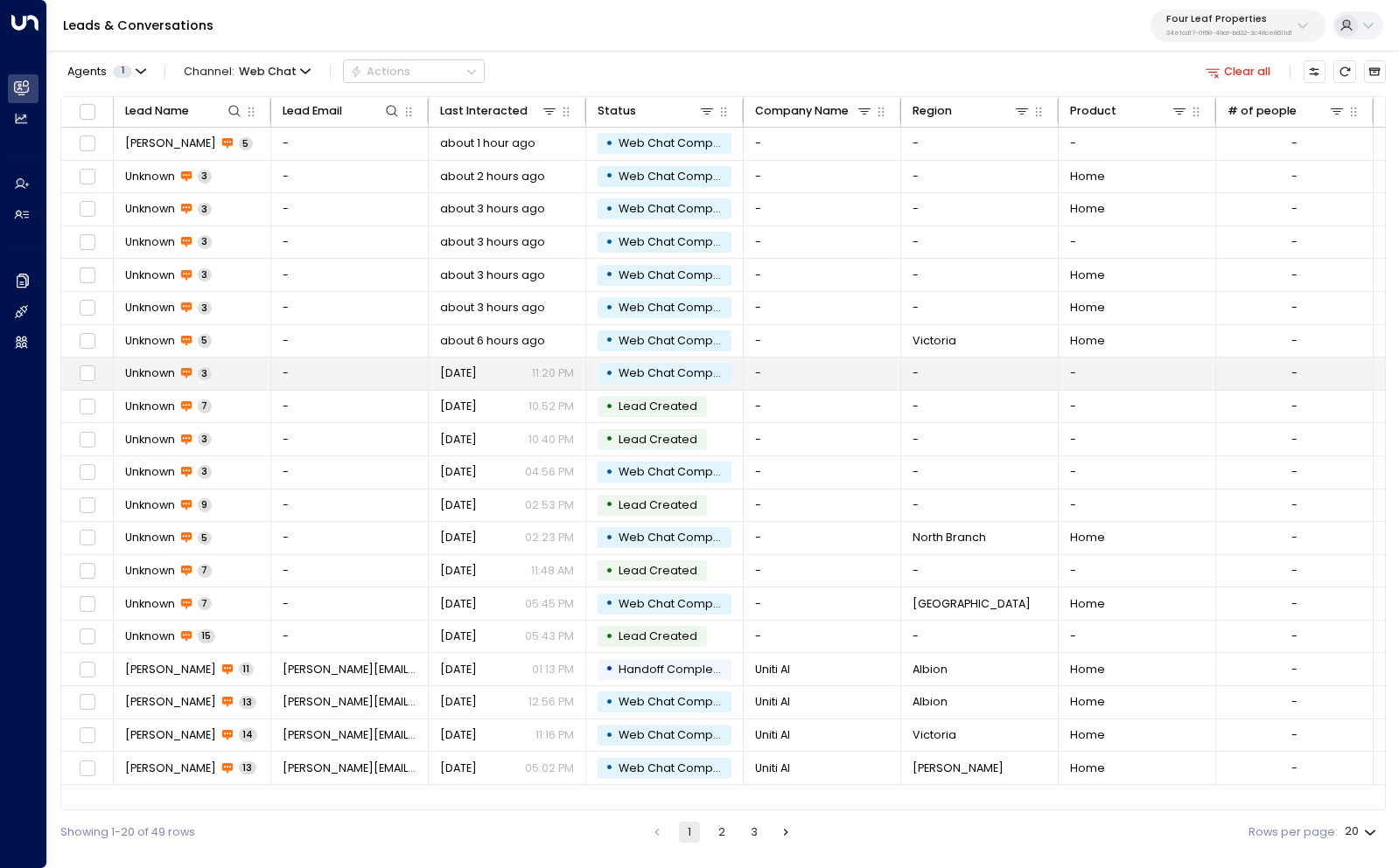
click at [156, 370] on span "Unknown" at bounding box center [150, 373] width 50 height 16
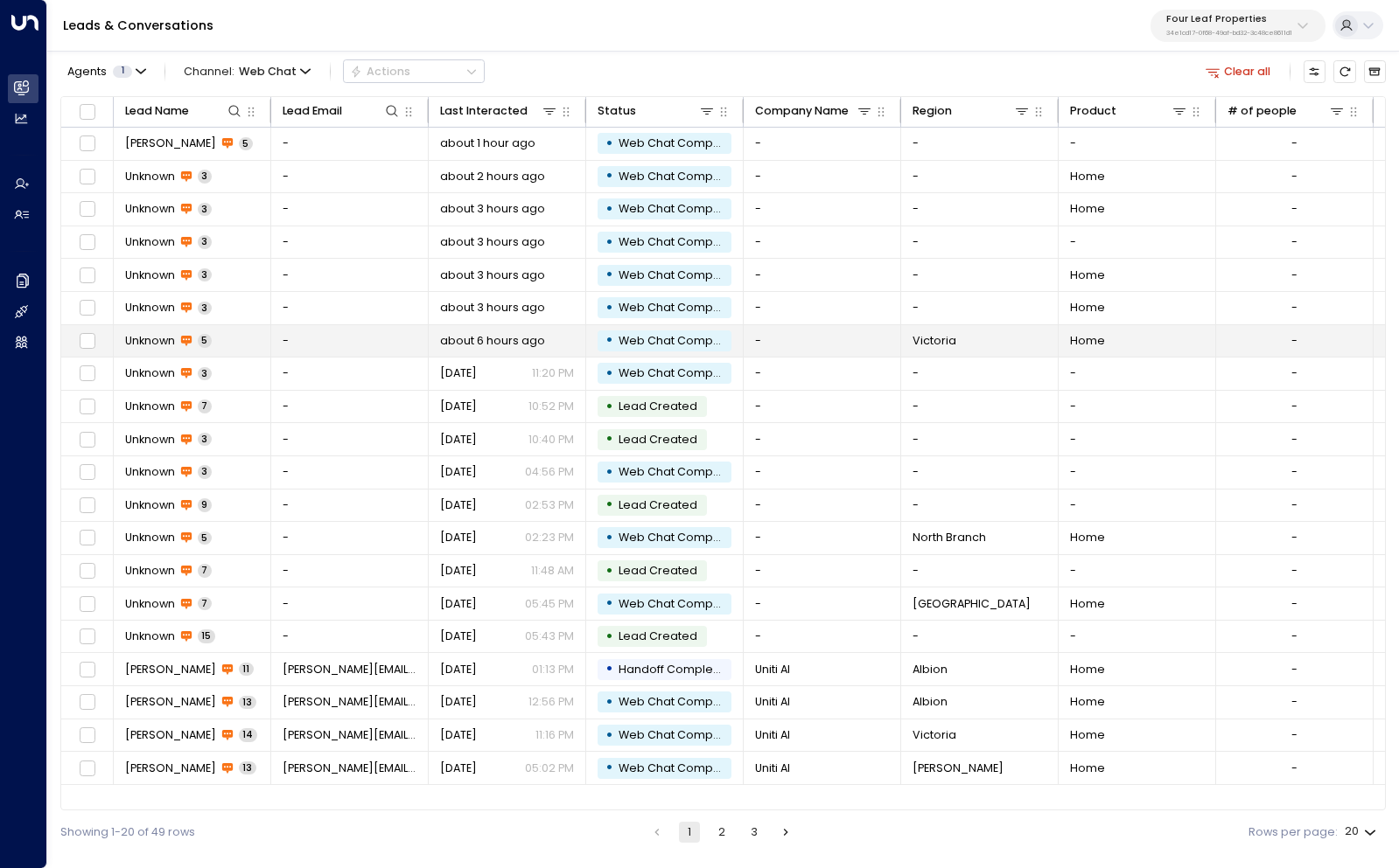
click at [145, 342] on span "Unknown" at bounding box center [150, 341] width 50 height 16
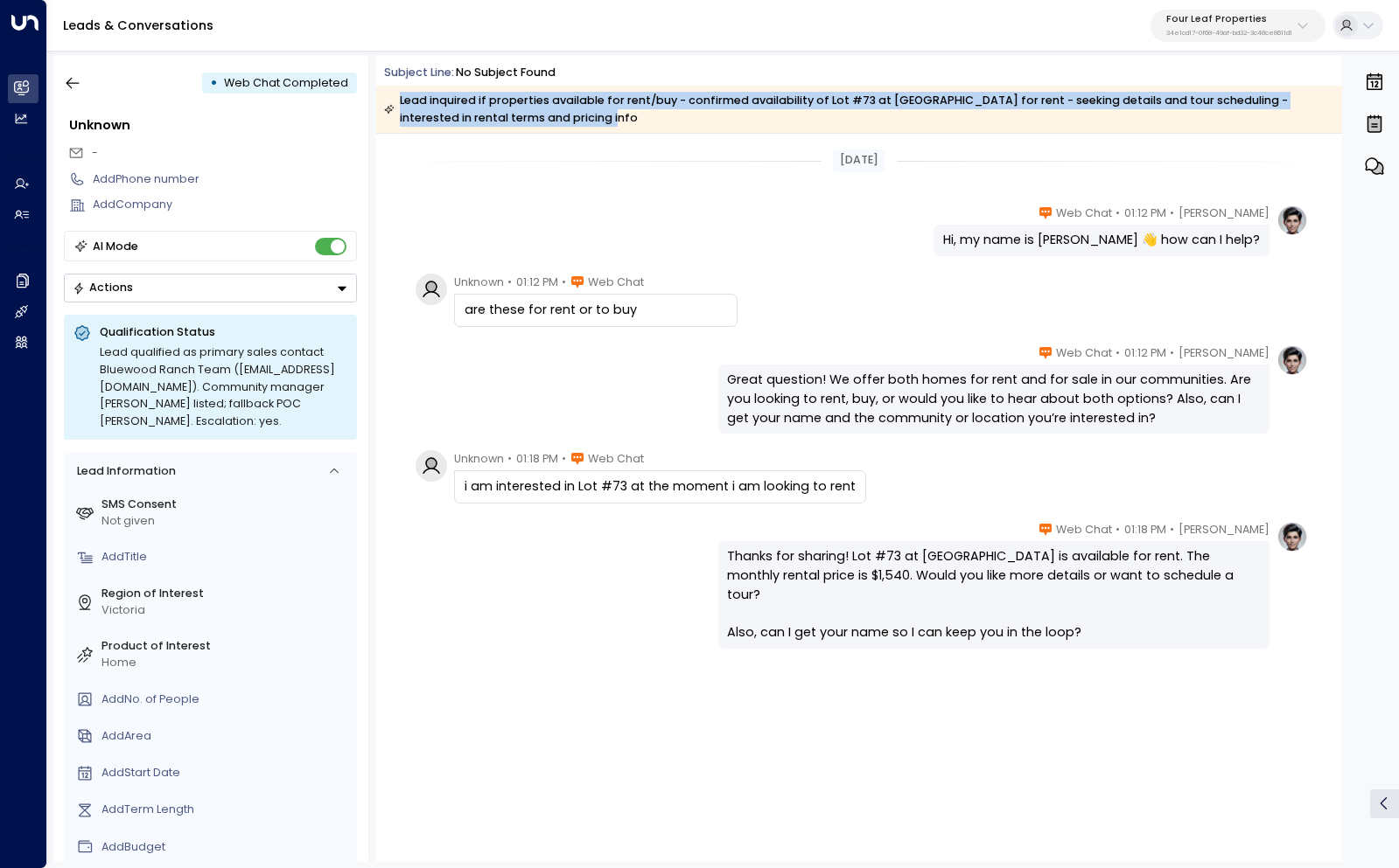
drag, startPoint x: 580, startPoint y: 119, endPoint x: 388, endPoint y: 104, distance: 192.6
click at [388, 104] on div "Lead inquired if properties available for rent/buy - confirmed availability of …" at bounding box center [858, 110] width 949 height 35
copy div "Lead inquired if properties available for rent/buy - confirmed availability of …"
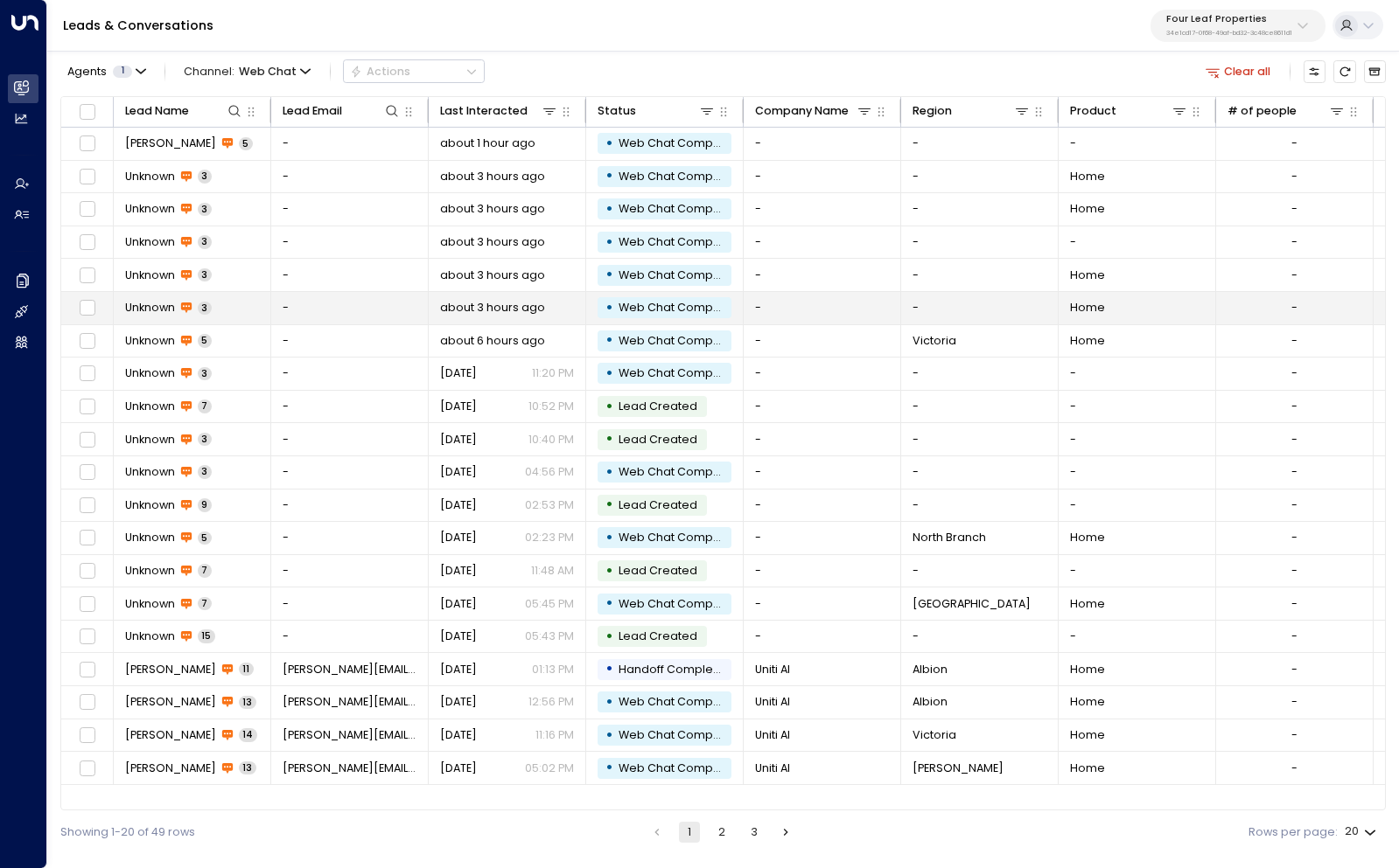
click at [163, 305] on span "Unknown" at bounding box center [150, 307] width 50 height 16
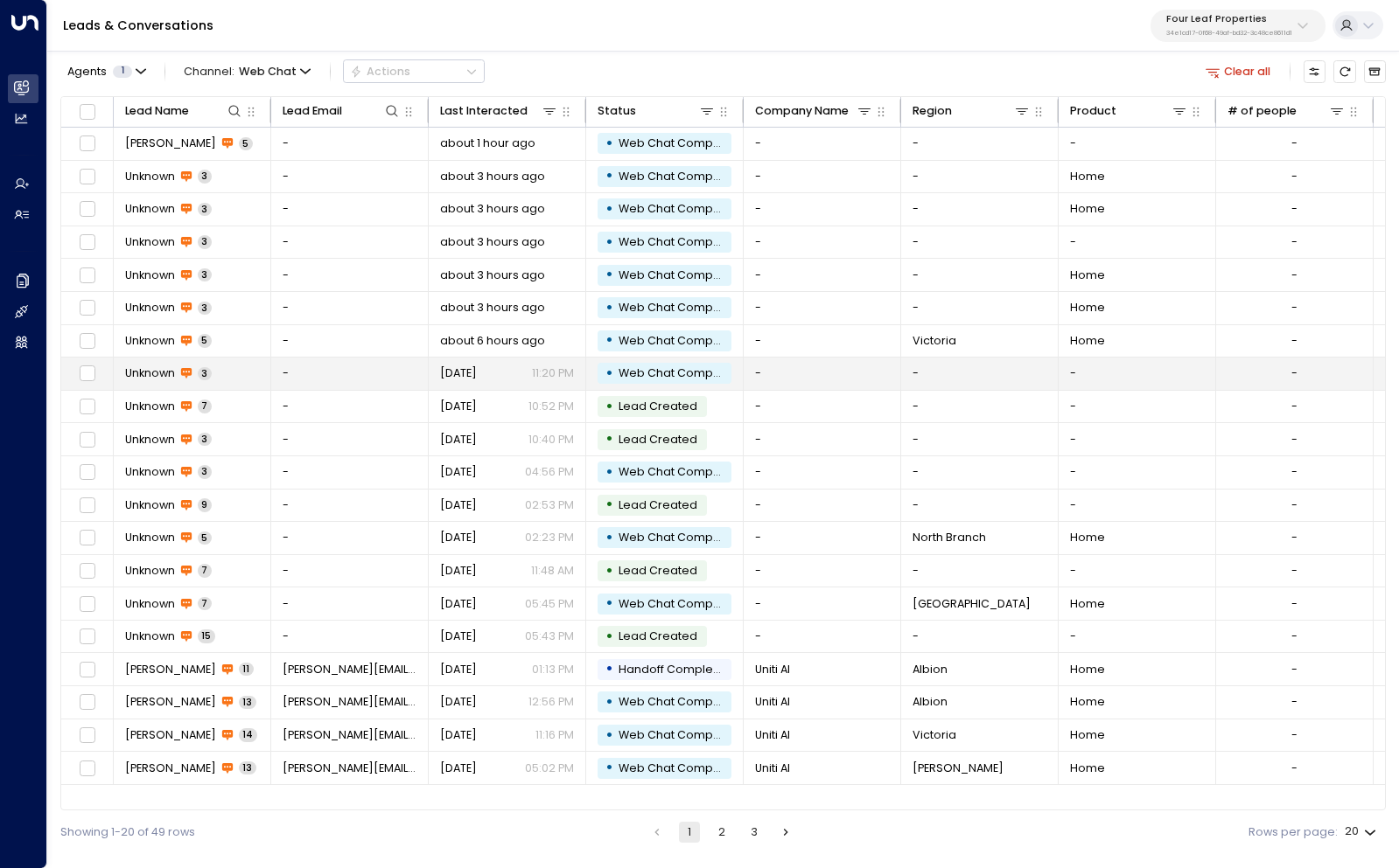
click at [159, 378] on span "Unknown" at bounding box center [150, 373] width 50 height 16
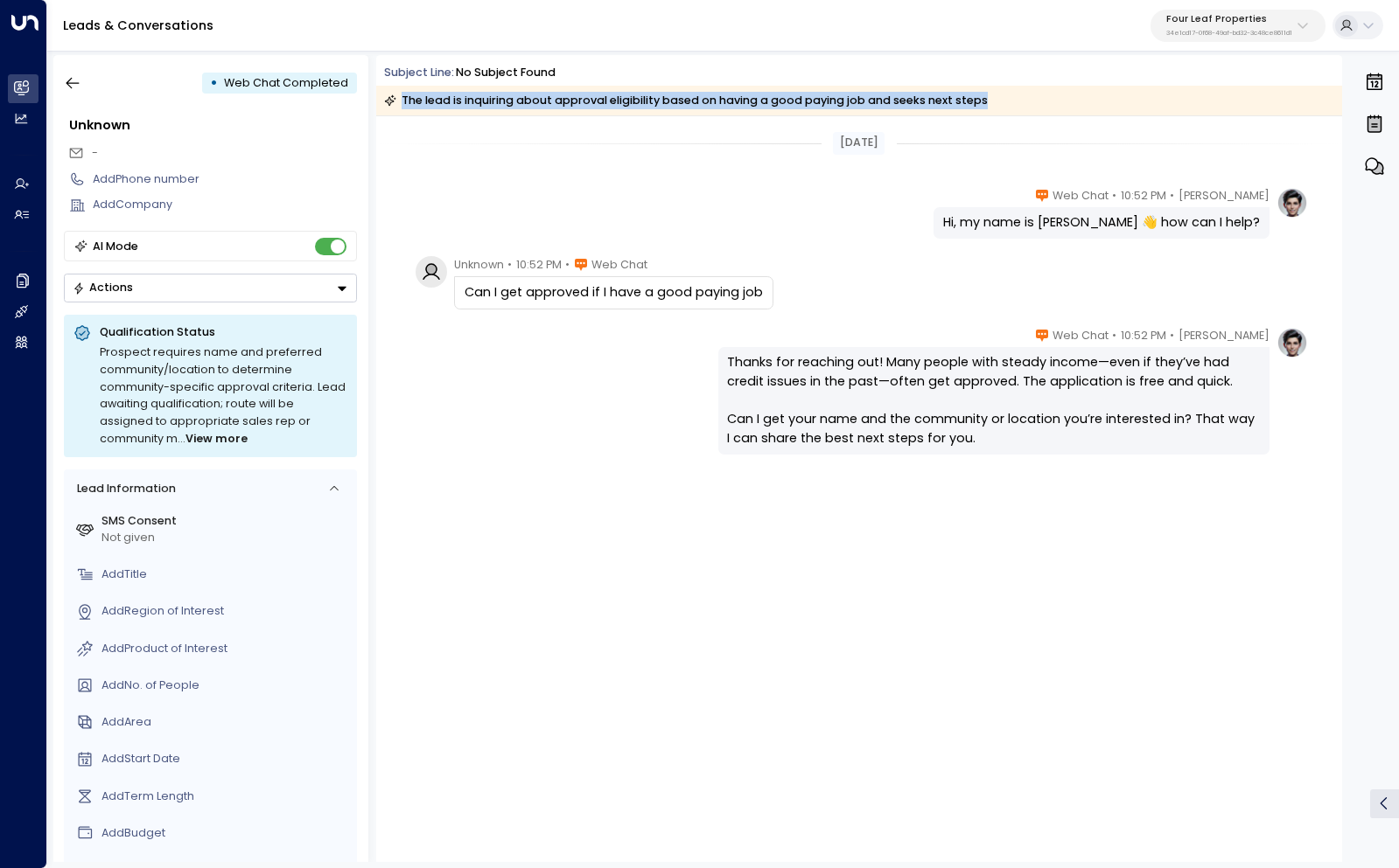
drag, startPoint x: 988, startPoint y: 94, endPoint x: 388, endPoint y: 105, distance: 600.1
click at [388, 105] on div "The lead is inquiring about approval eligibility based on having a good paying …" at bounding box center [859, 101] width 965 height 29
copy div "The lead is inquiring about approval eligibility based on having a good paying …"
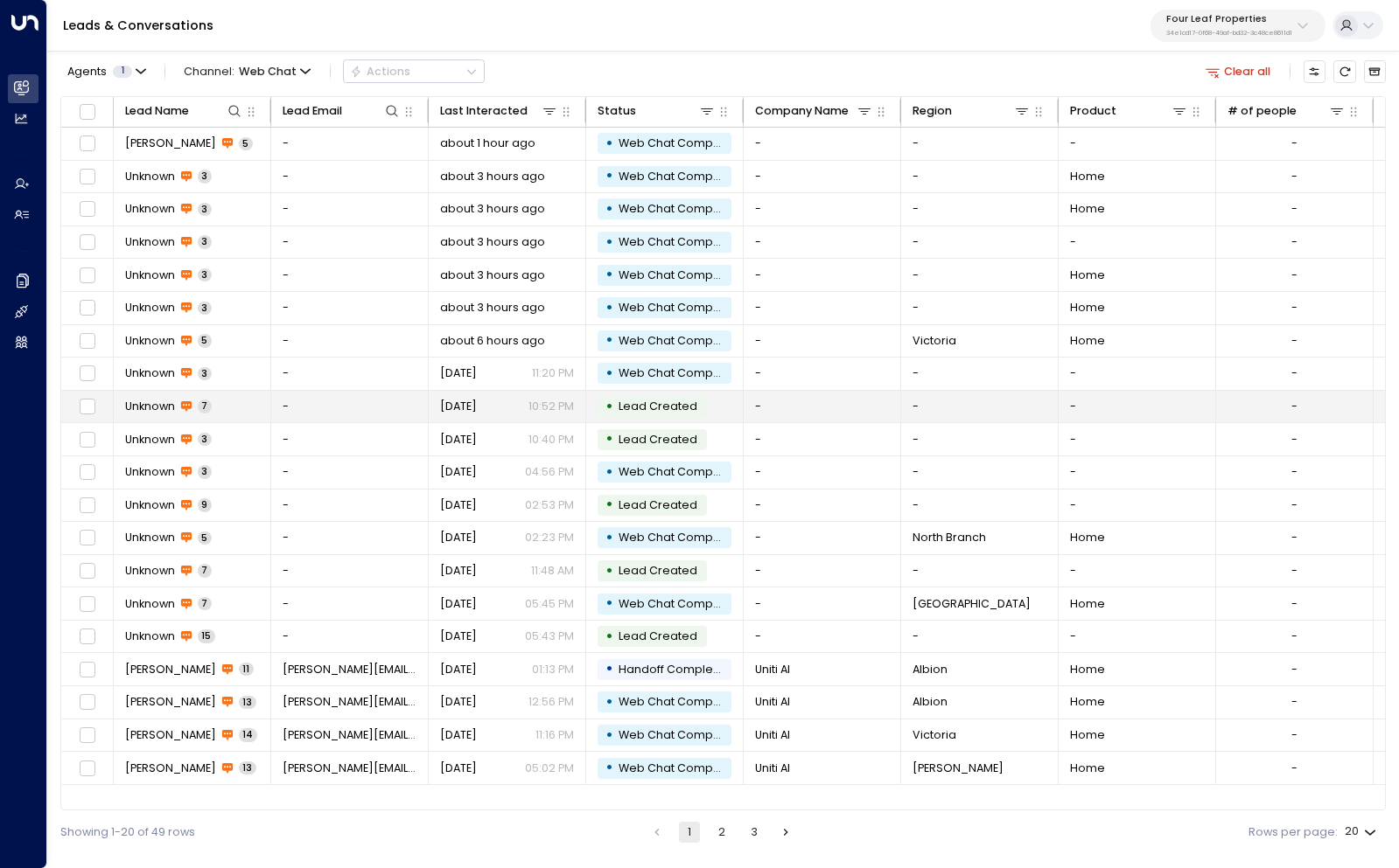
click at [147, 405] on span "Unknown" at bounding box center [150, 406] width 50 height 16
click at [152, 408] on span "Unknown" at bounding box center [150, 406] width 50 height 16
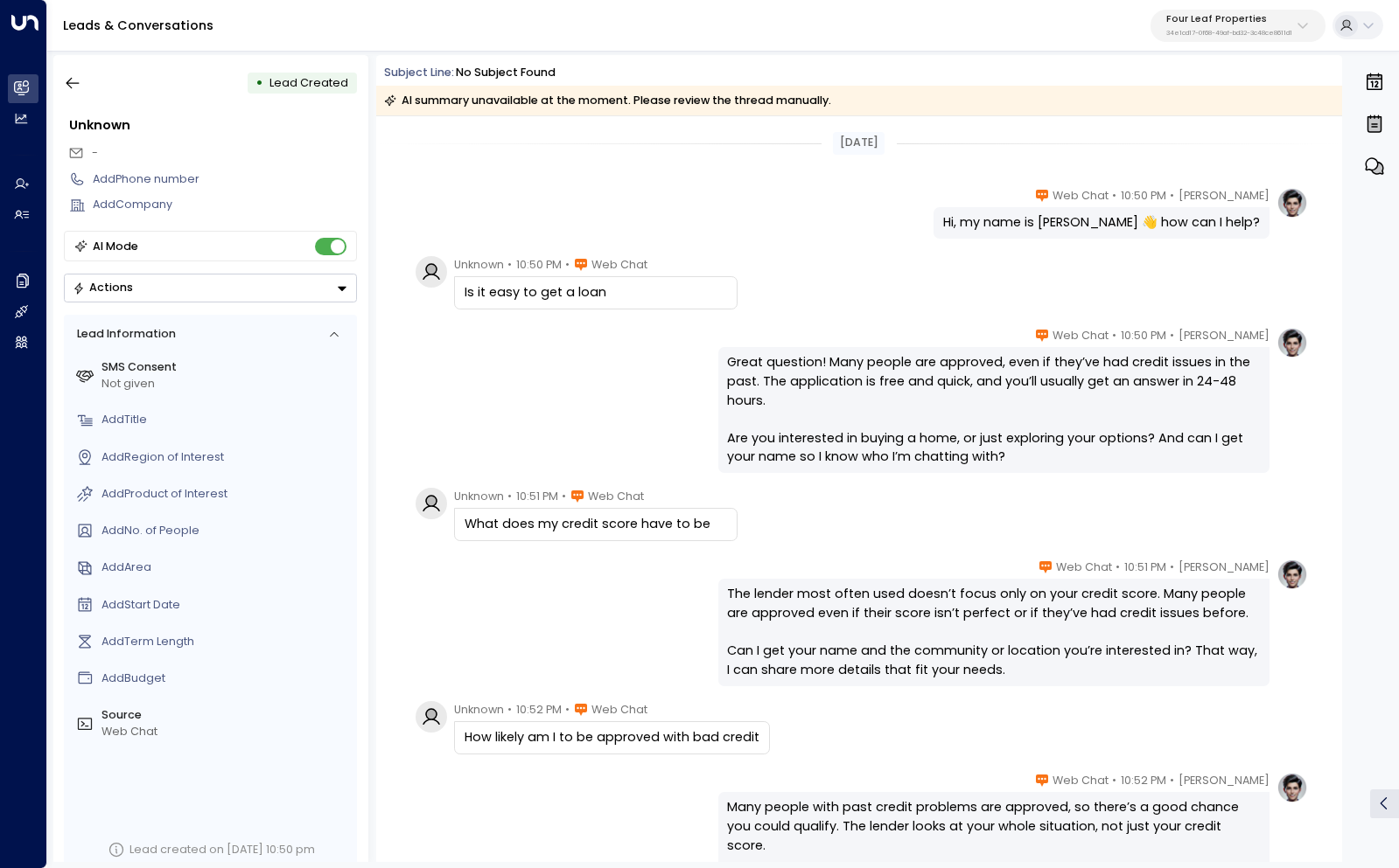
scroll to position [192, 0]
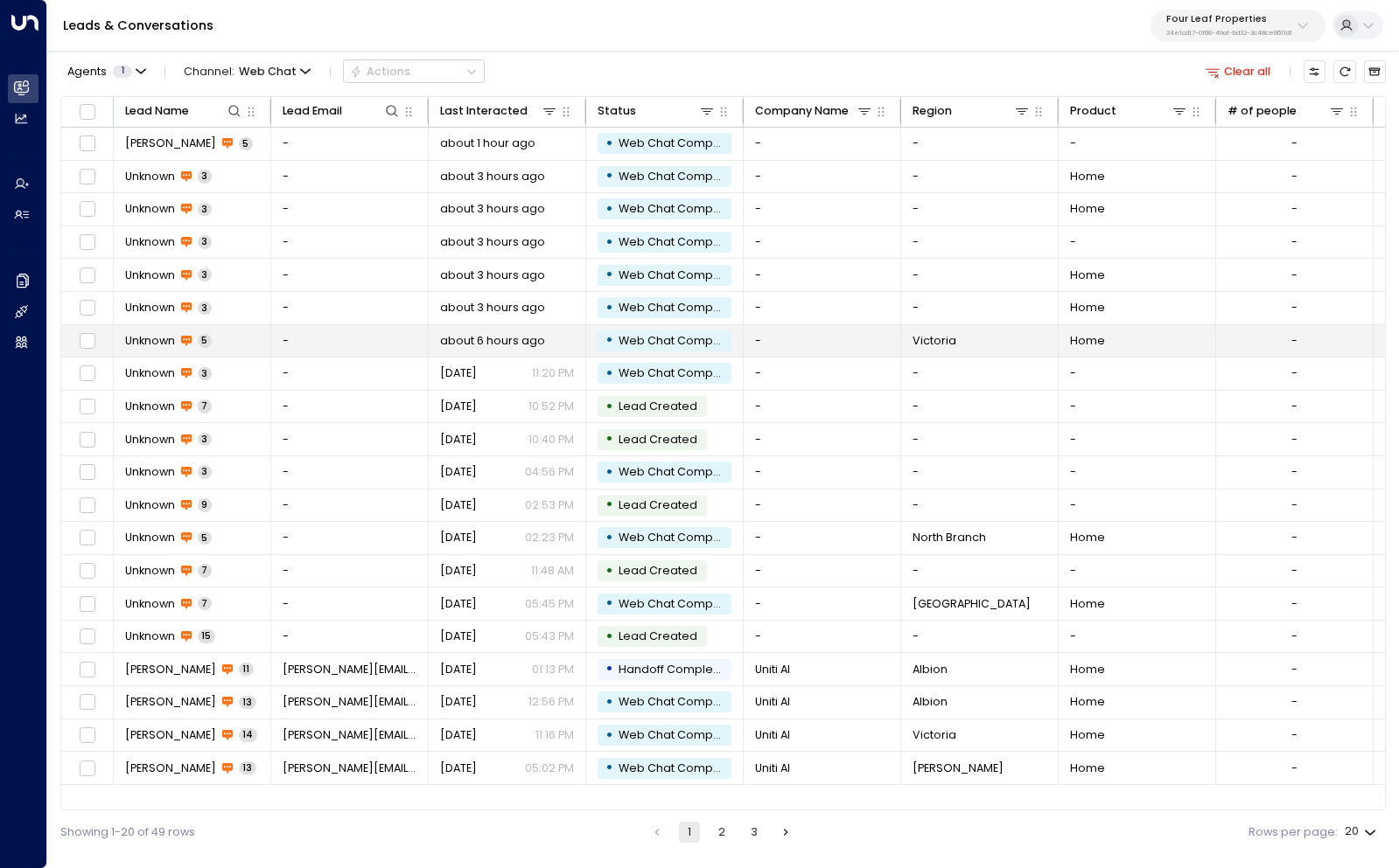
click at [150, 338] on span "Unknown" at bounding box center [150, 341] width 50 height 16
click at [157, 341] on span "Unknown" at bounding box center [150, 341] width 50 height 16
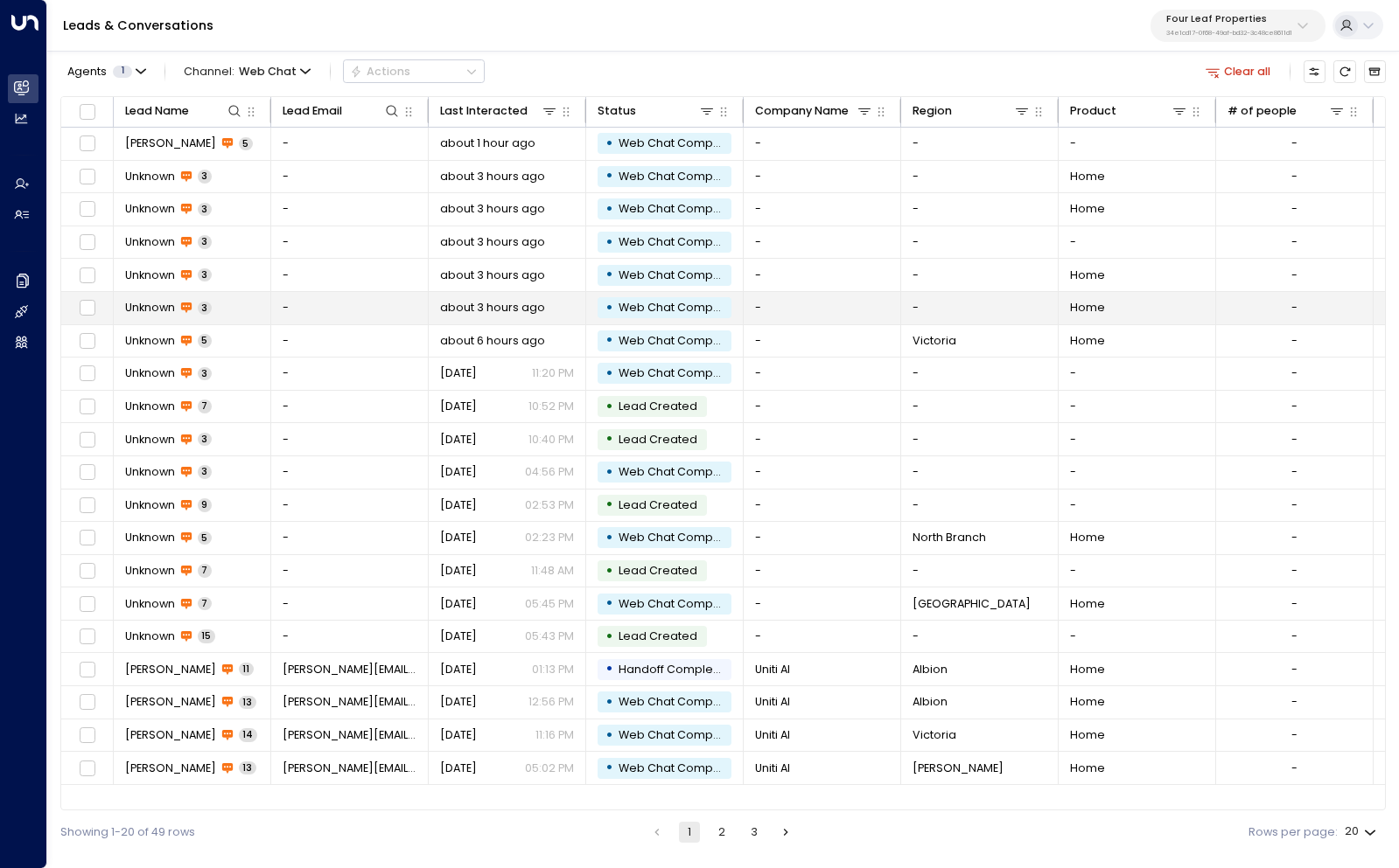
click at [155, 299] on span "Unknown" at bounding box center [150, 307] width 50 height 16
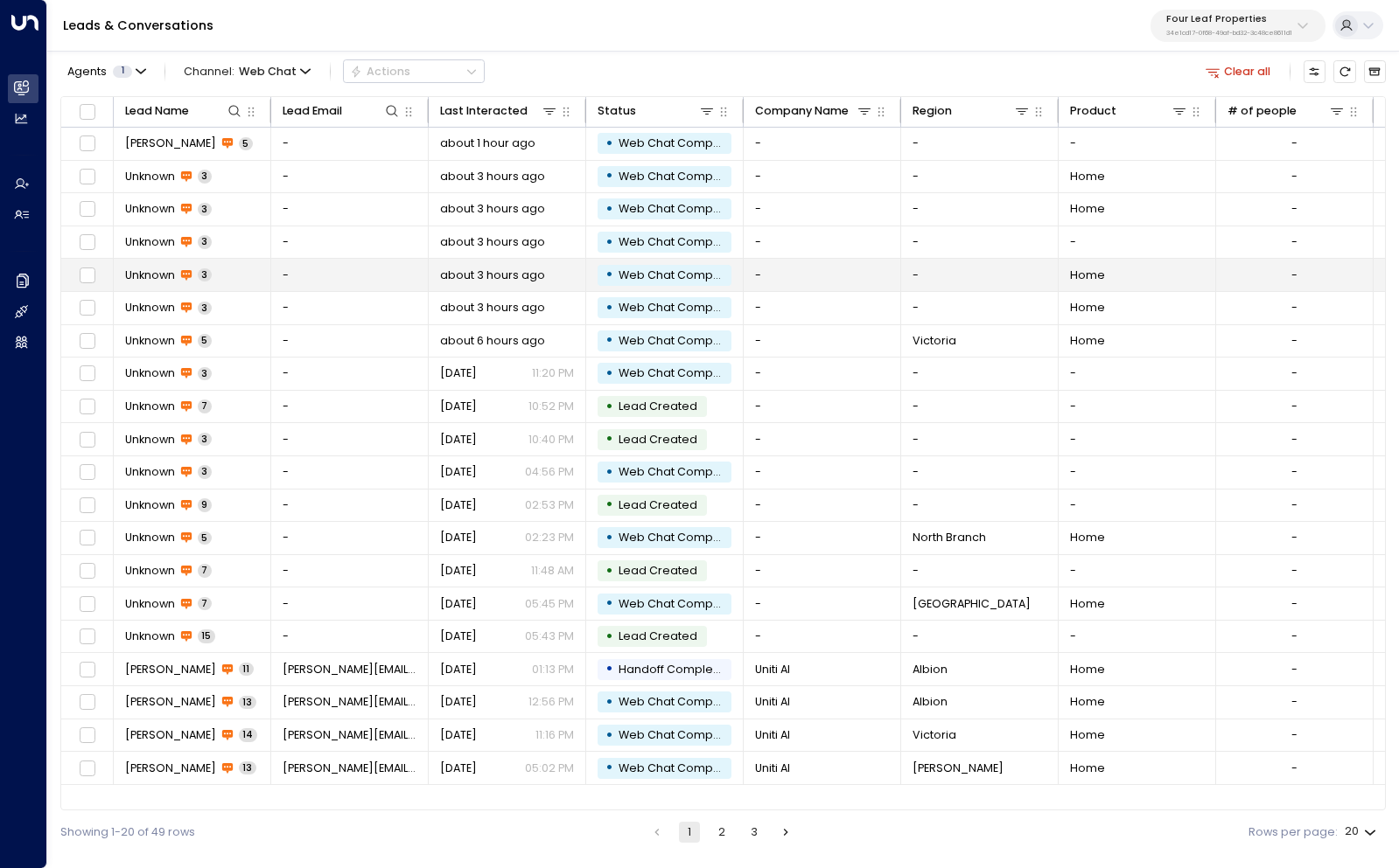
click at [144, 275] on span "Unknown" at bounding box center [150, 275] width 50 height 16
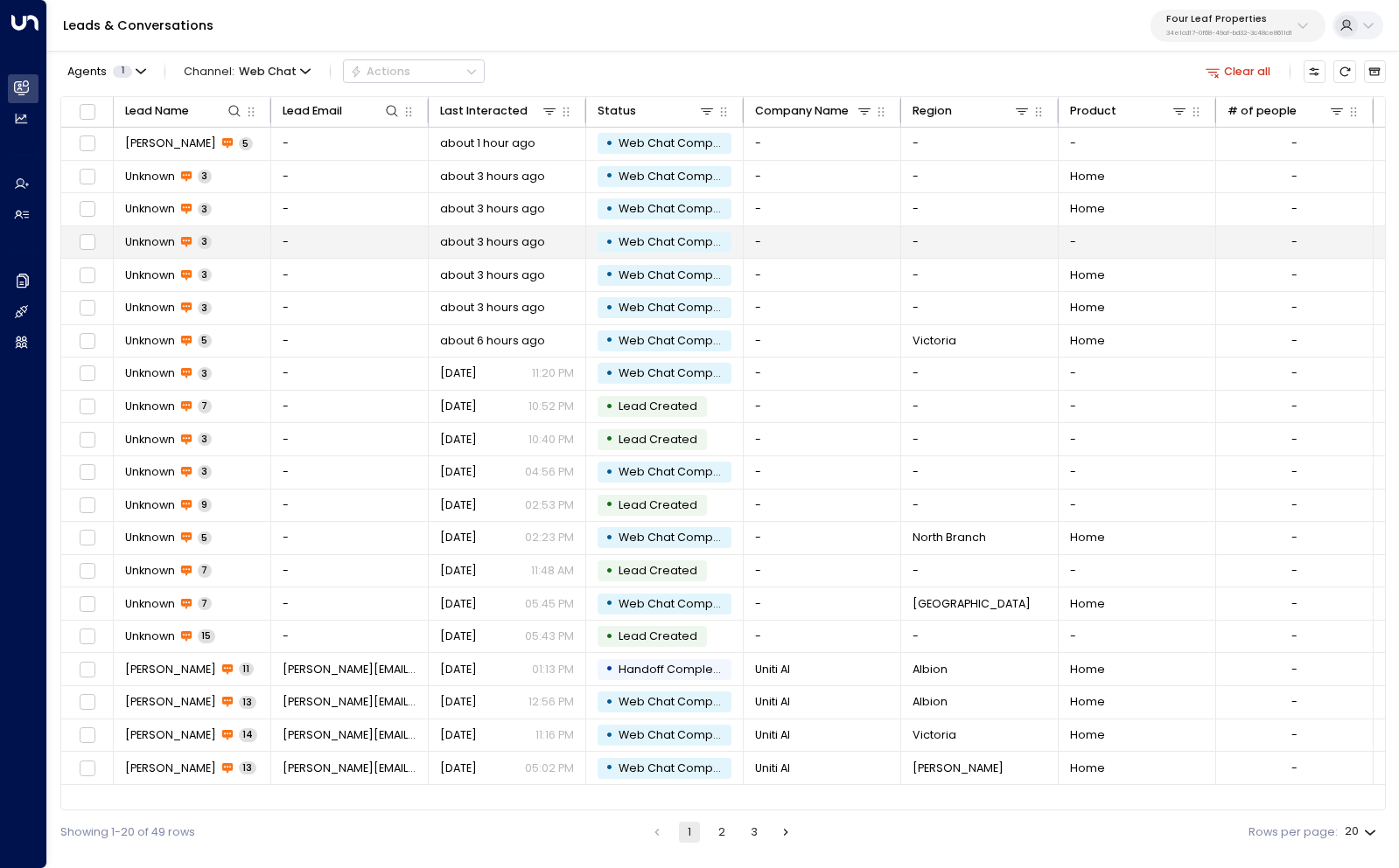
click at [150, 241] on span "Unknown" at bounding box center [150, 242] width 50 height 16
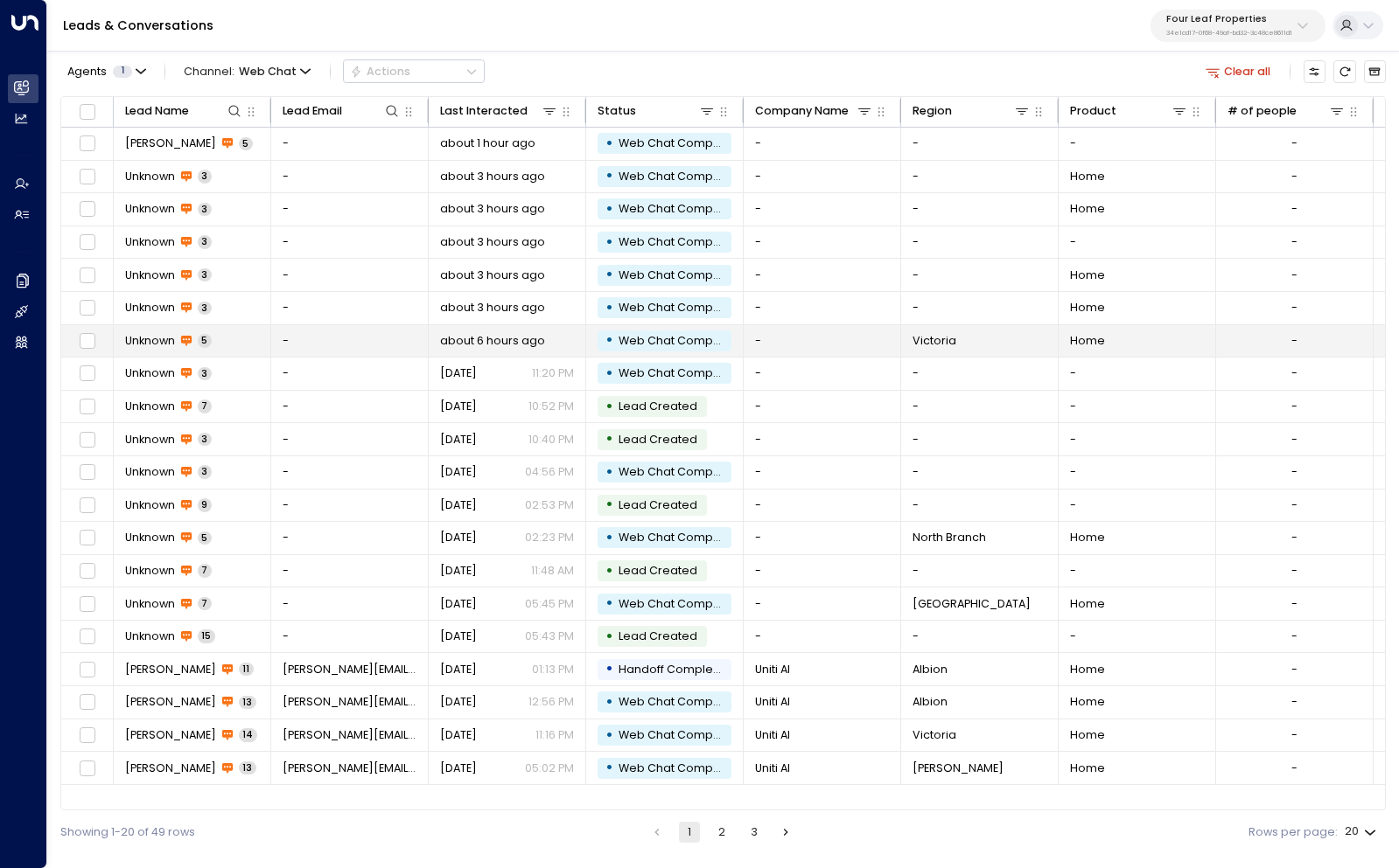
click at [160, 338] on span "Unknown" at bounding box center [150, 341] width 50 height 16
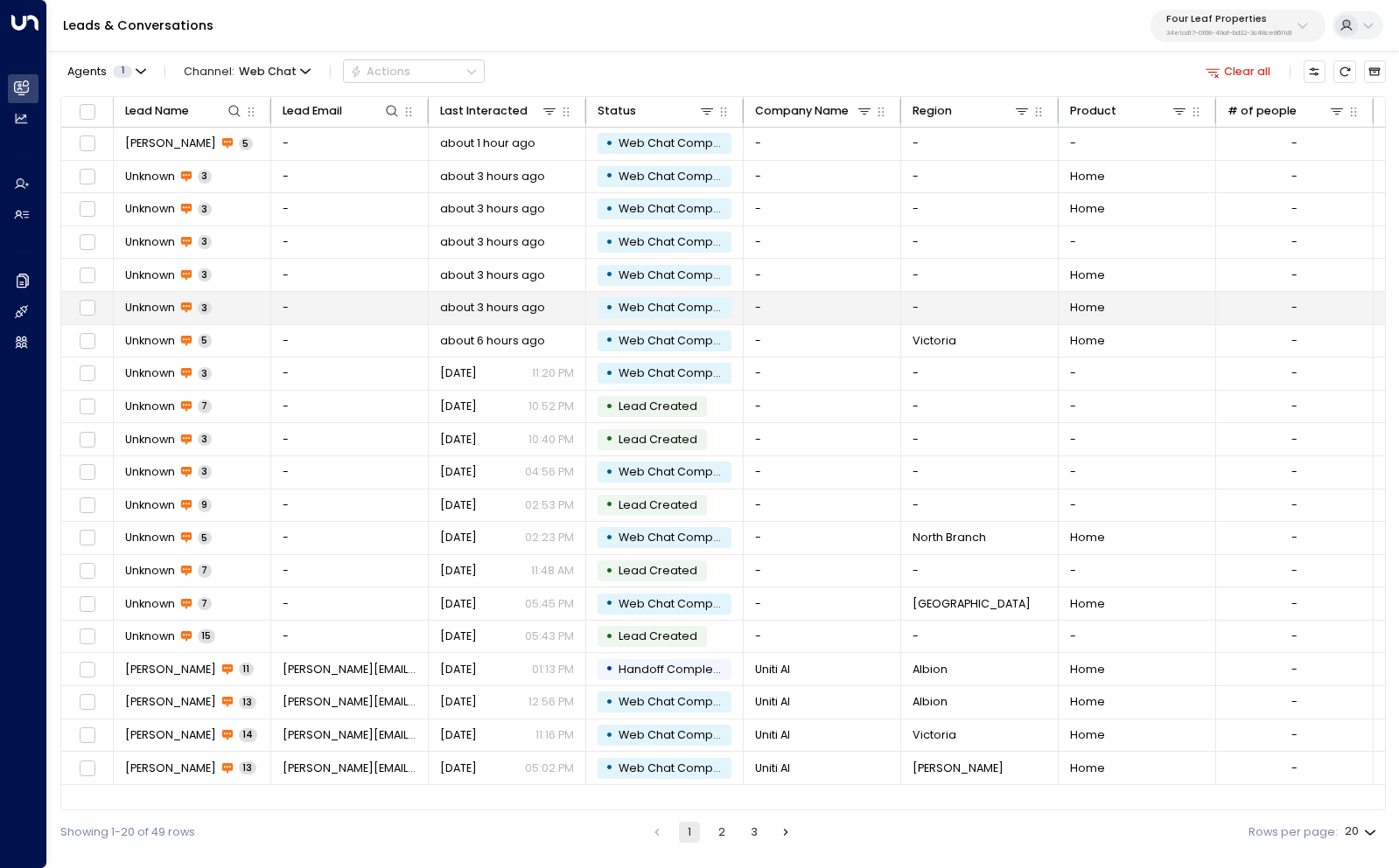
click at [147, 308] on span "Unknown" at bounding box center [150, 307] width 50 height 16
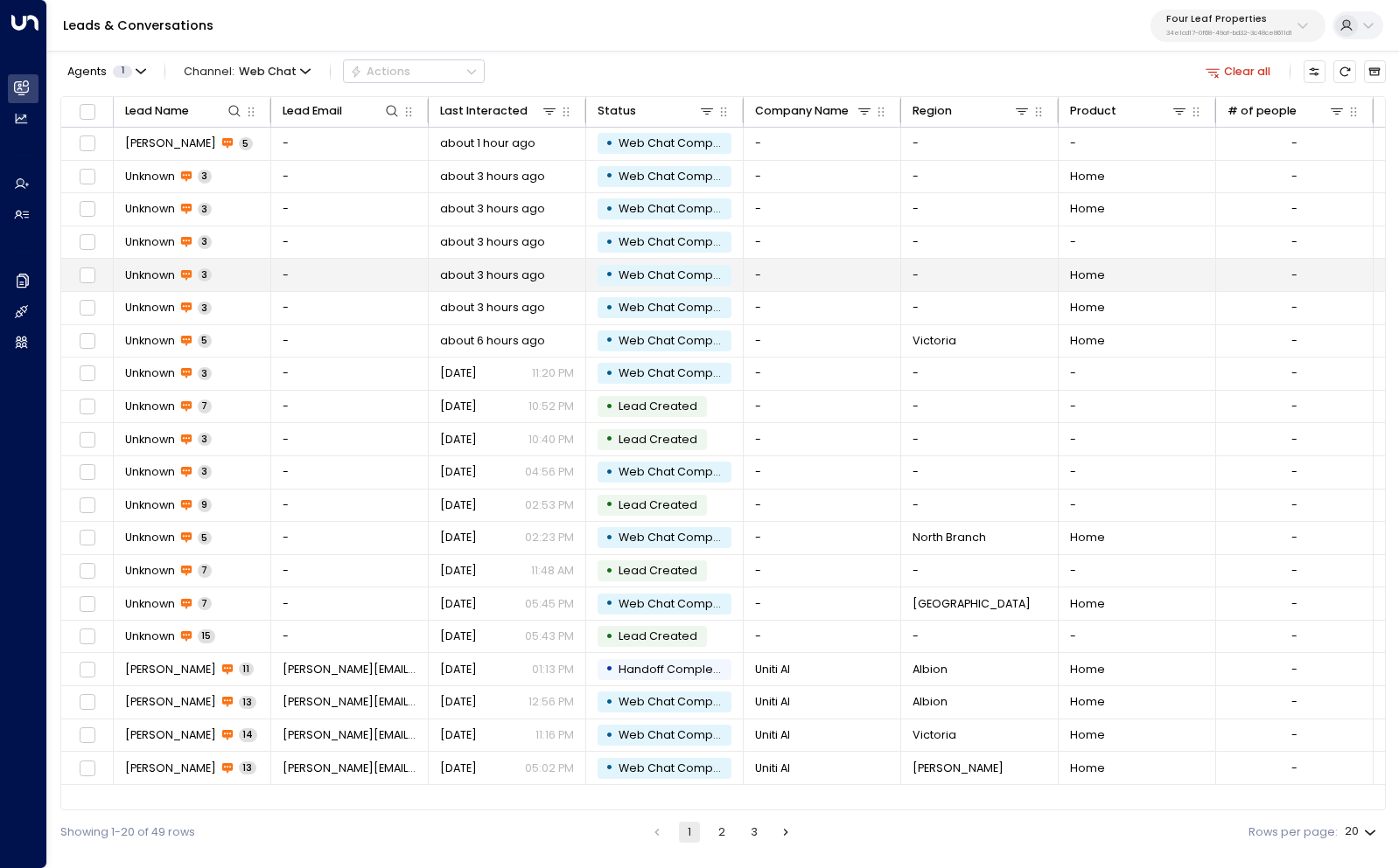
click at [157, 271] on span "Unknown" at bounding box center [150, 275] width 50 height 16
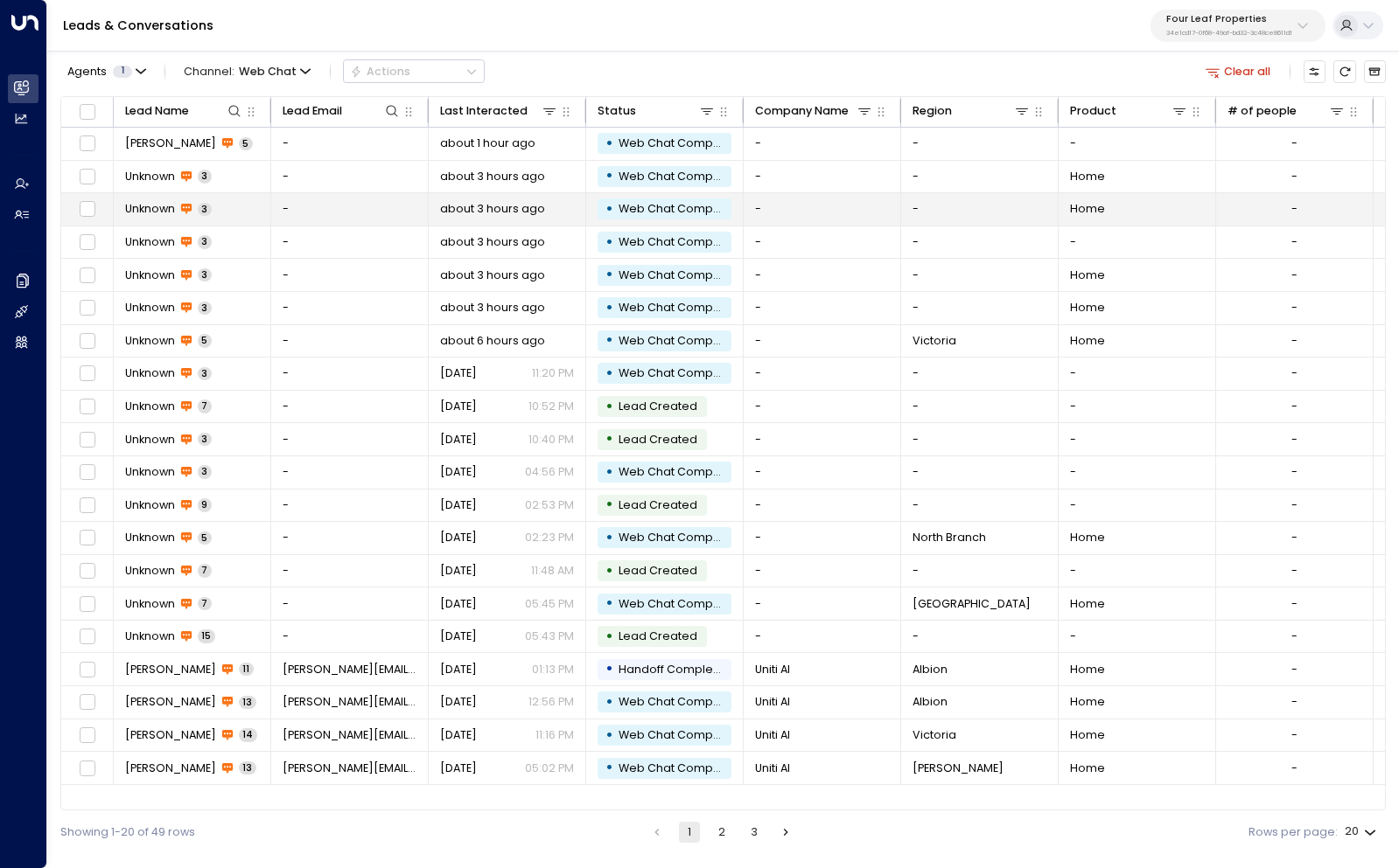
click at [146, 204] on span "Unknown" at bounding box center [150, 209] width 50 height 16
